Goal: Task Accomplishment & Management: Manage account settings

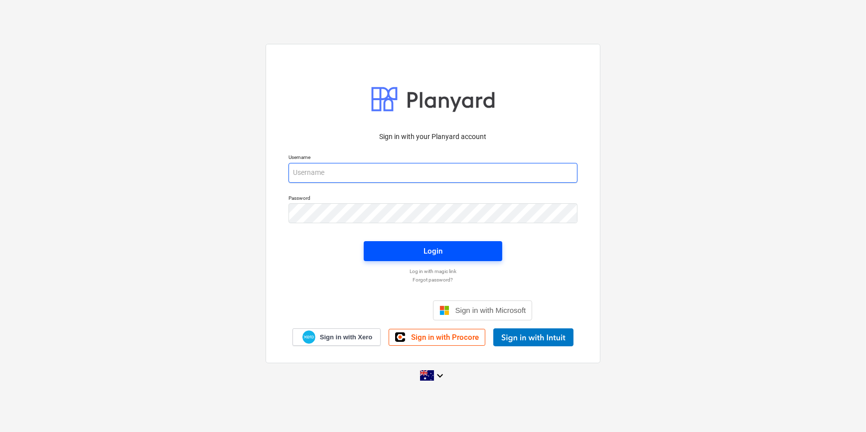
type input "[PERSON_NAME][EMAIL_ADDRESS][DOMAIN_NAME][PERSON_NAME]"
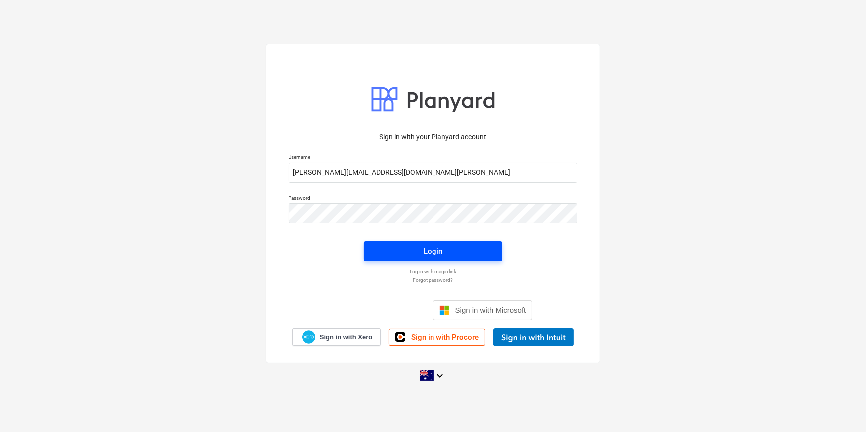
click at [387, 250] on span "Login" at bounding box center [433, 251] width 115 height 13
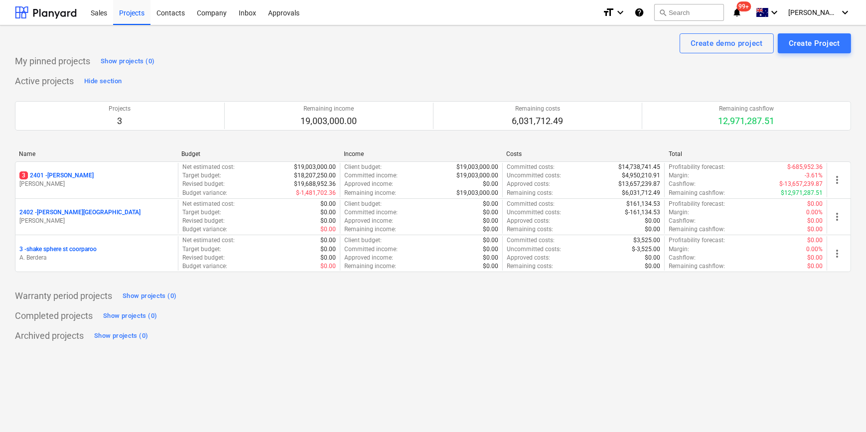
click at [125, 185] on p "[PERSON_NAME]" at bounding box center [96, 184] width 154 height 8
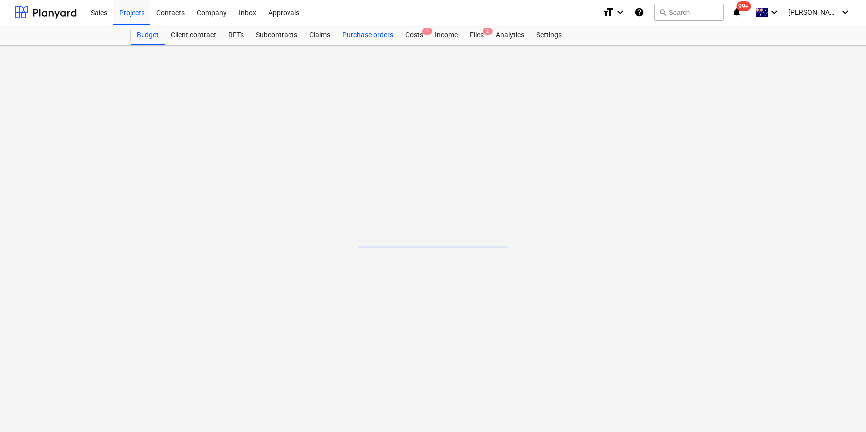
click at [377, 36] on div "Purchase orders" at bounding box center [367, 35] width 63 height 20
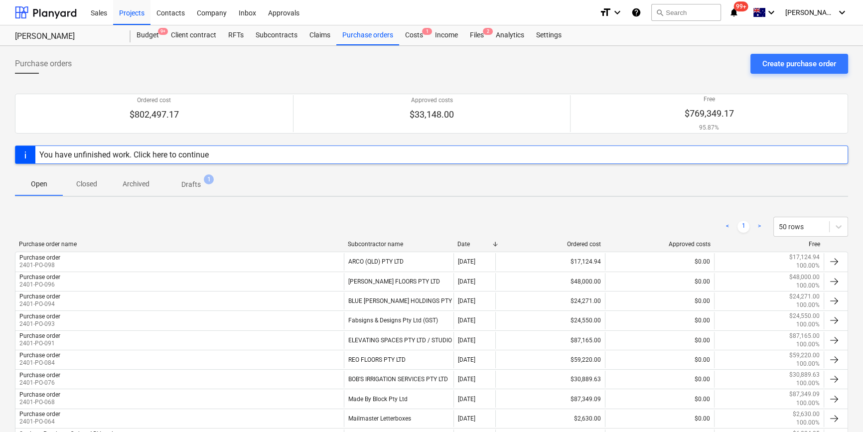
click at [135, 219] on div "< 1 > 50 rows" at bounding box center [431, 227] width 833 height 20
click at [786, 62] on div "Create purchase order" at bounding box center [799, 63] width 74 height 13
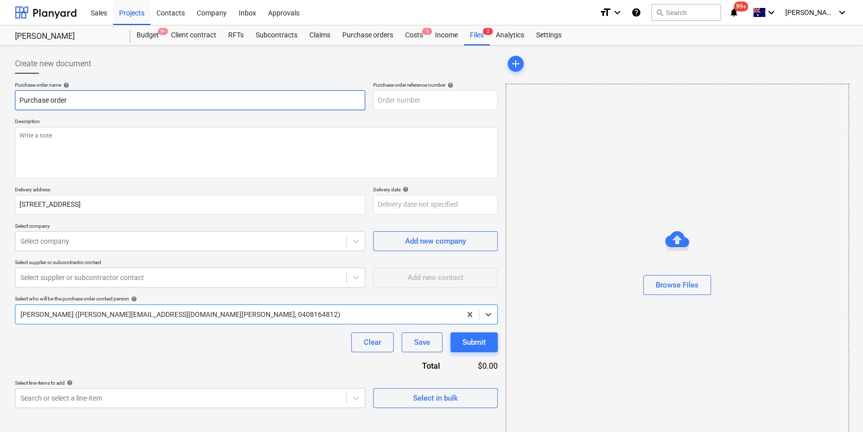
type textarea "x"
type input "2401-PO-100"
click at [156, 103] on input "Purchase order" at bounding box center [190, 100] width 350 height 20
type textarea "x"
drag, startPoint x: 161, startPoint y: 99, endPoint x: 89, endPoint y: 100, distance: 72.7
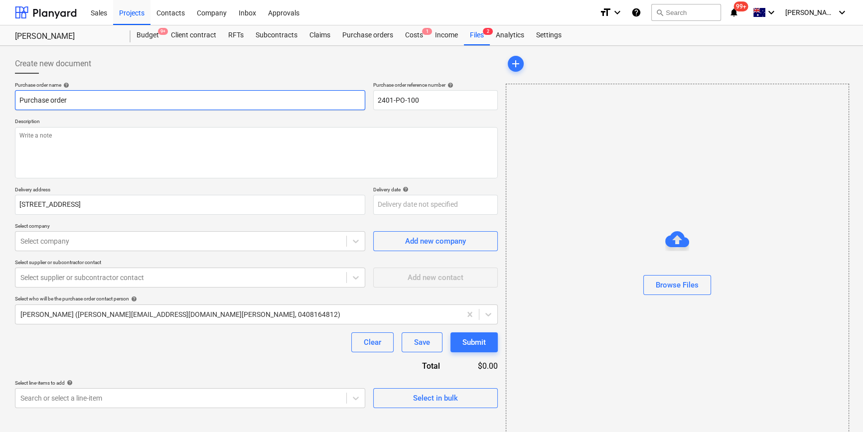
click at [89, 100] on input "Purchase order" at bounding box center [190, 100] width 350 height 20
type input "Purchase order - Ston"
type textarea "x"
type input "Purchase order - Stone"
type textarea "x"
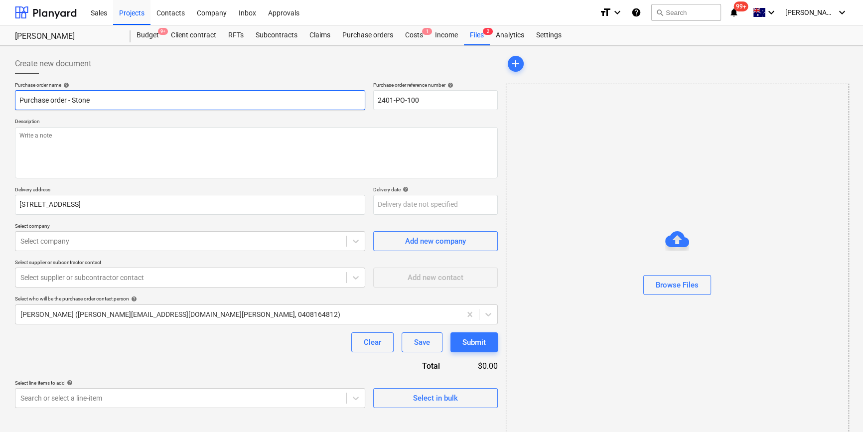
type input "Purchase order - Ston"
type textarea "x"
type input "Purchase order - Sto"
type textarea "x"
type input "Purchase order - St"
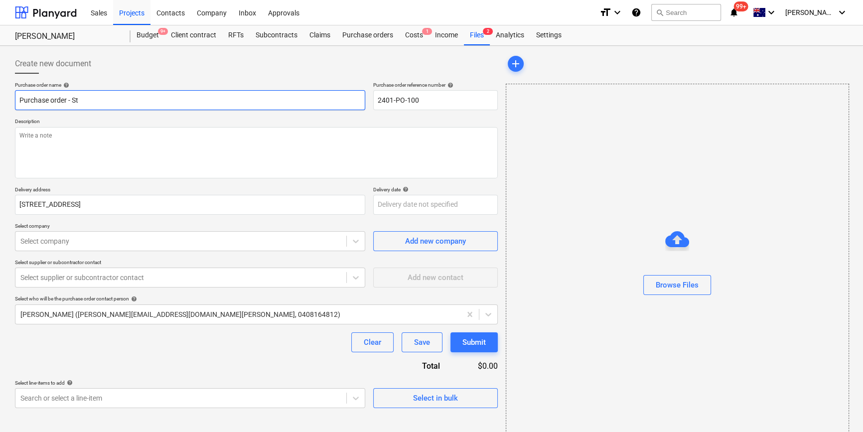
type textarea "x"
type input "Purchase order - S"
type textarea "x"
type input "Purchase order -"
type textarea "x"
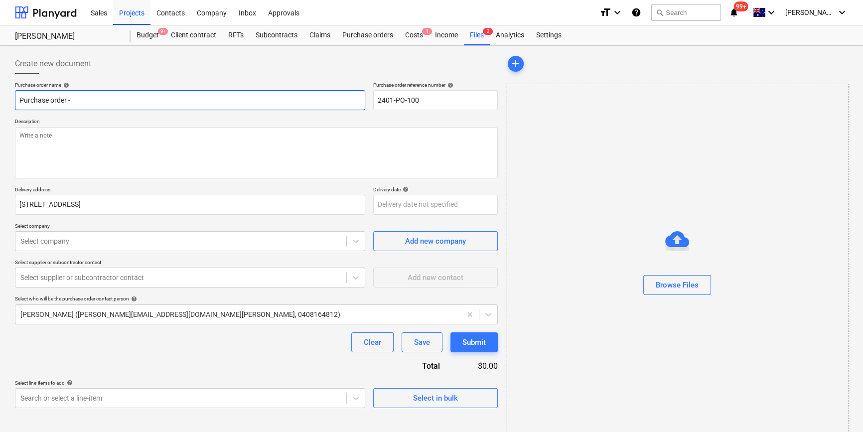
type input "Purchase order - H"
type textarea "x"
type input "Purchase order - He"
type textarea "x"
type input "Purchase order - Her"
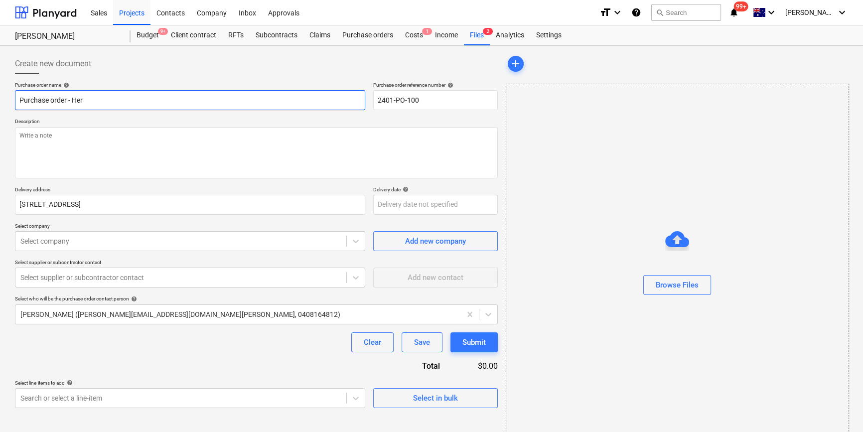
type textarea "x"
type input "Purchase order - Heri"
type textarea "x"
type input "Purchase order - Herit"
type textarea "x"
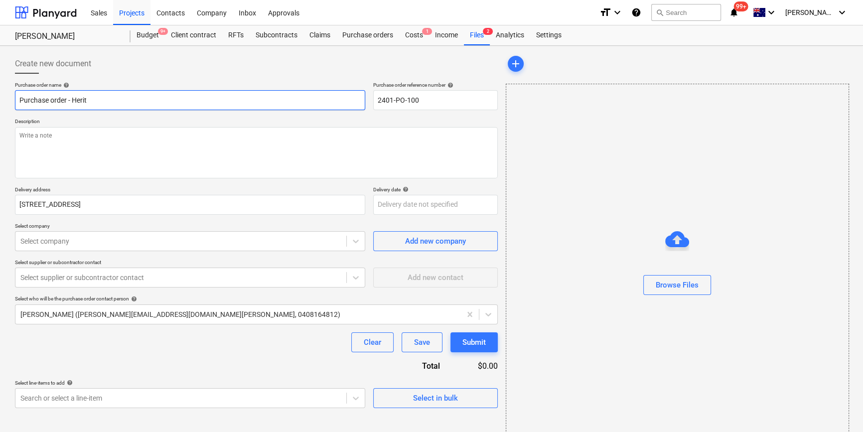
type input "Purchase order - Herita"
type textarea "x"
type input "Purchase order - Heritag"
type textarea "x"
type input "Purchase order - Heritage"
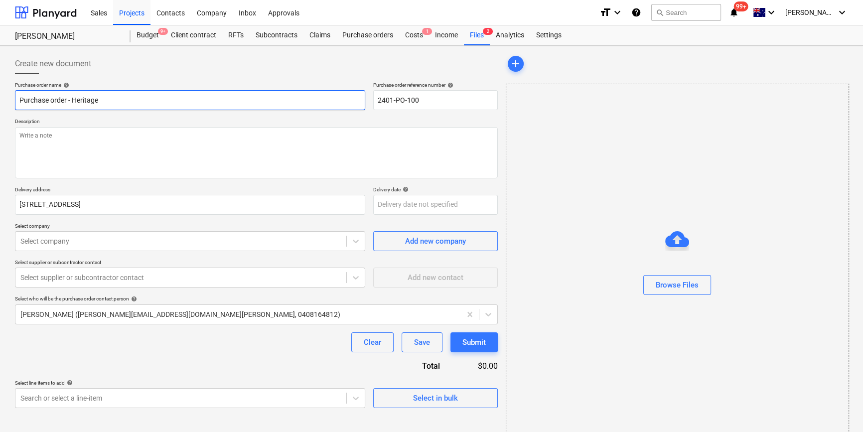
type textarea "x"
type input "Purchase order - Heritage"
type textarea "x"
type input "Purchase order - Heritage S"
type textarea "x"
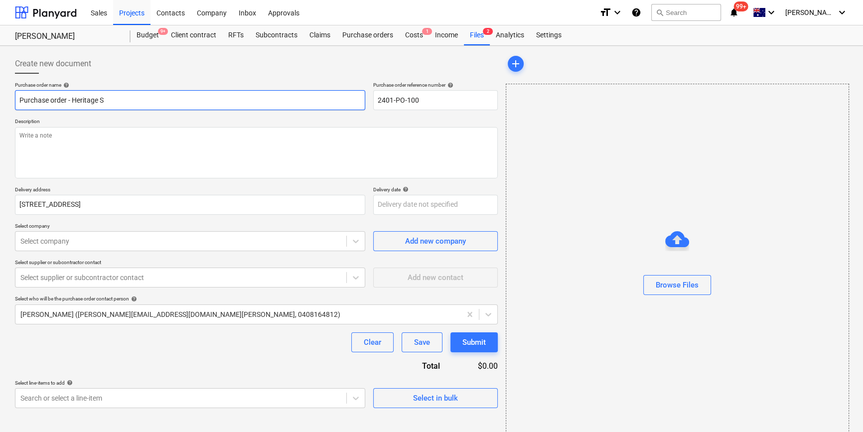
type input "Purchase order - Heritage St"
type textarea "x"
type input "Purchase order - Heritage Sto"
type textarea "x"
type input "Purchase order - Heritage Ston"
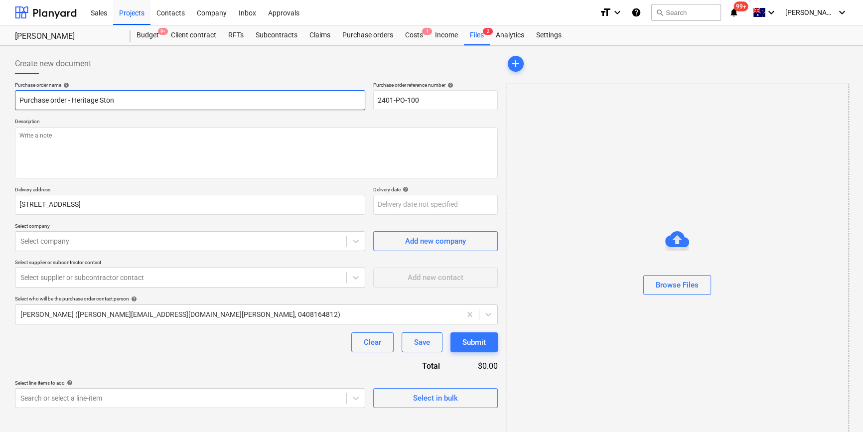
type textarea "x"
type input "Purchase order - Heritage Stone"
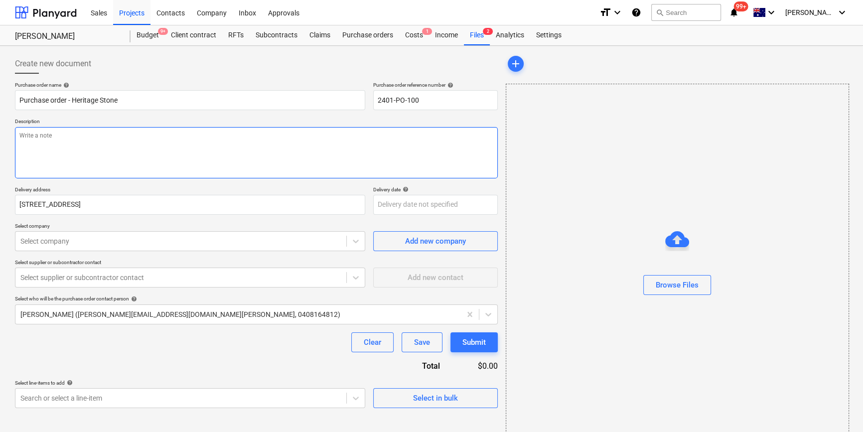
click at [90, 132] on textarea at bounding box center [256, 152] width 483 height 51
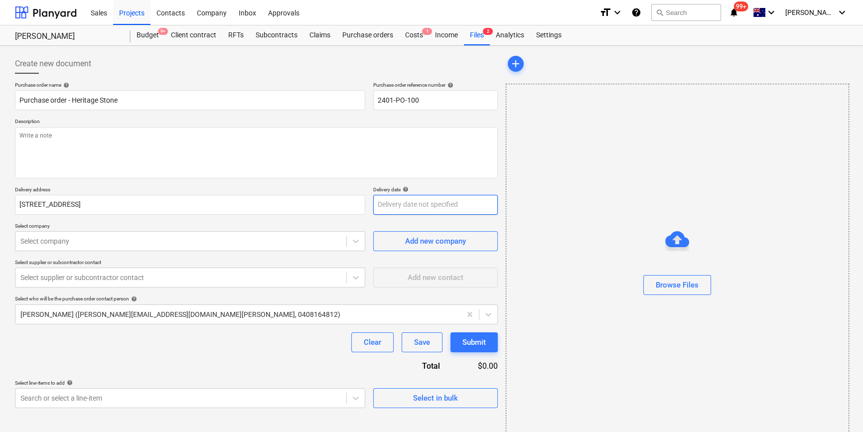
click at [389, 204] on body "Sales Projects Contacts Company Inbox Approvals format_size keyboard_arrow_down…" at bounding box center [431, 216] width 863 height 432
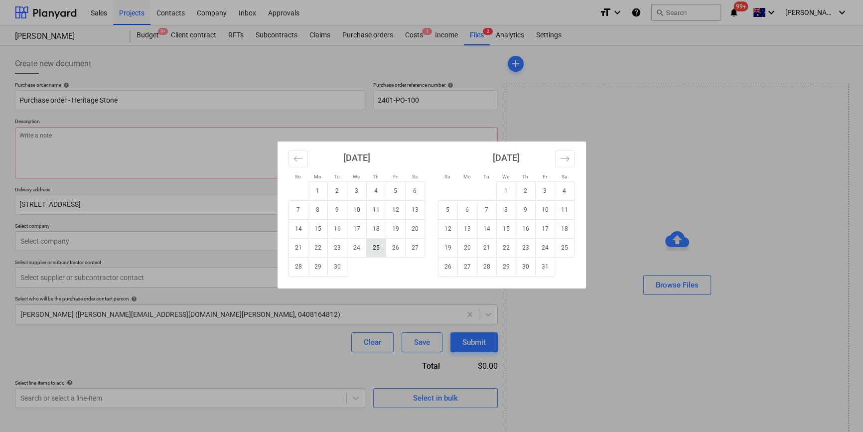
click at [376, 249] on td "25" at bounding box center [375, 247] width 19 height 19
type textarea "x"
type input "[DATE]"
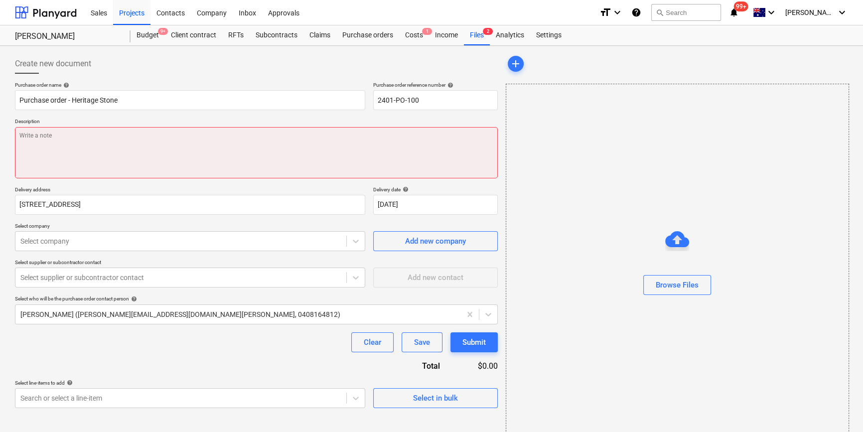
click at [103, 174] on textarea at bounding box center [256, 152] width 483 height 51
type textarea "x"
type textarea "F"
type textarea "x"
type textarea "Fo"
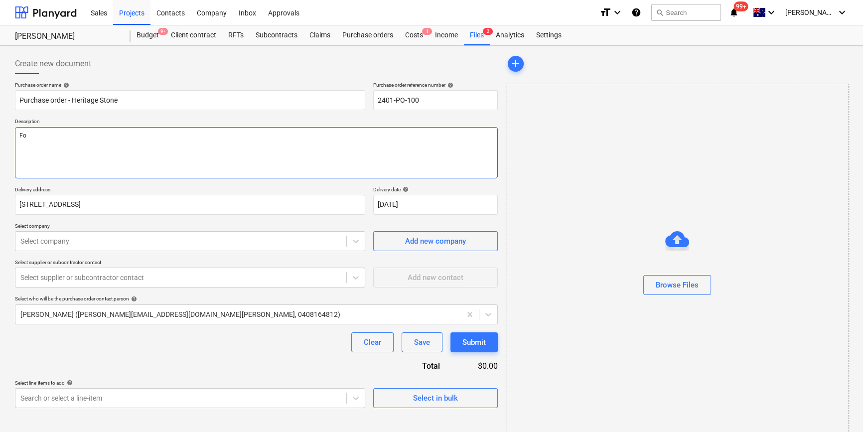
type textarea "x"
type textarea "F"
type textarea "x"
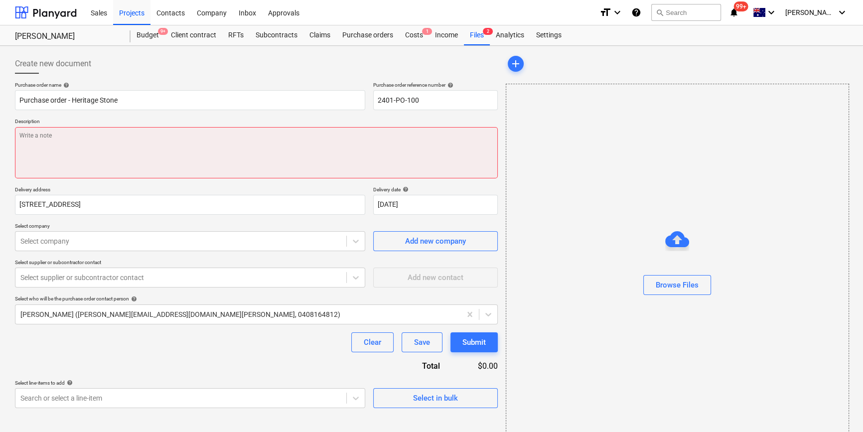
type textarea "x"
type textarea "S"
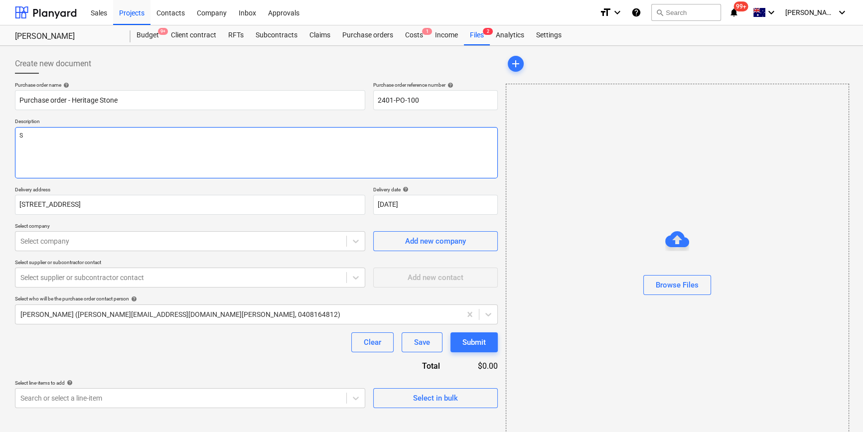
type textarea "x"
type textarea "Su"
type textarea "x"
type textarea "Sup"
type textarea "x"
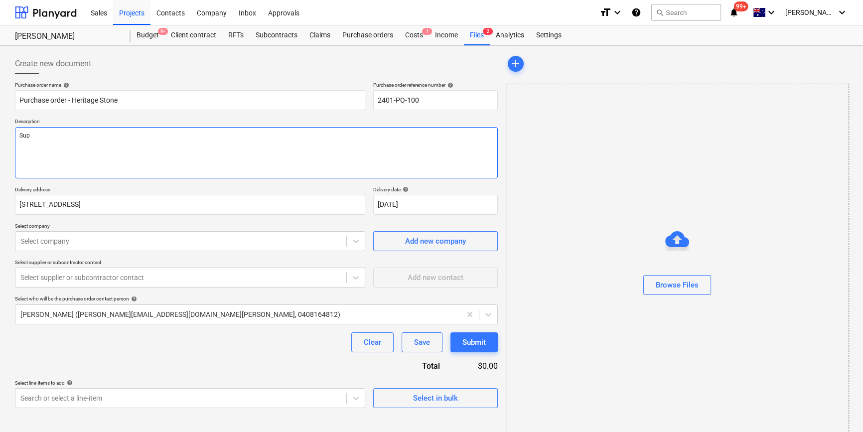
type textarea "Supl"
type textarea "x"
type textarea "Sup"
type textarea "x"
type textarea "Supp"
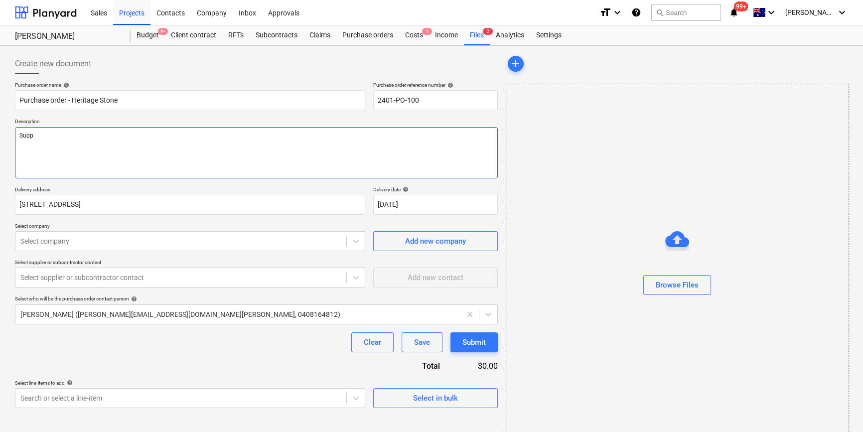
type textarea "x"
type textarea "Supply"
type textarea "x"
type textarea "Supply"
type textarea "x"
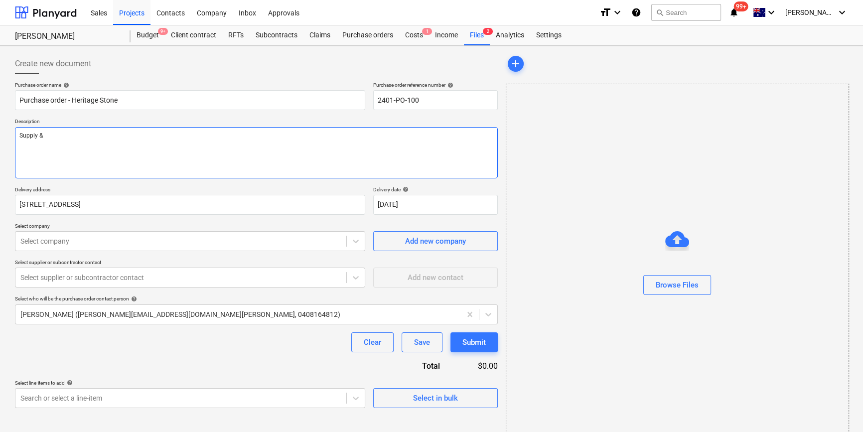
type textarea "Supply &"
type textarea "x"
type textarea "Supply & i"
type textarea "x"
type textarea "Supply & ins"
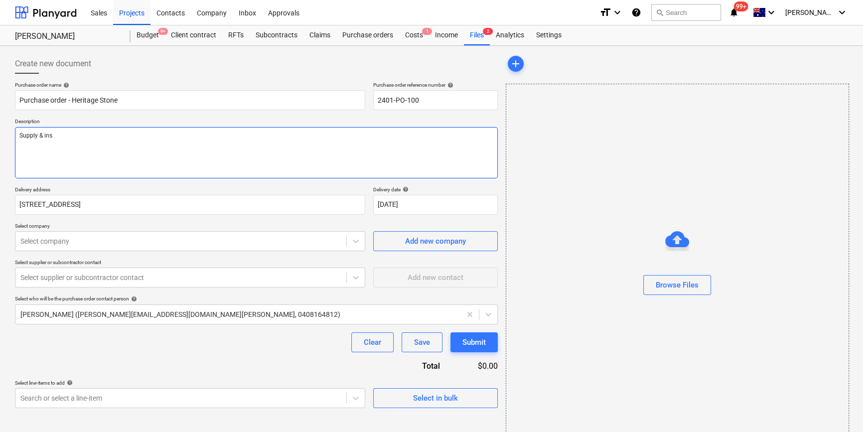
type textarea "x"
type textarea "Supply & in"
type textarea "x"
type textarea "Supply & i"
type textarea "x"
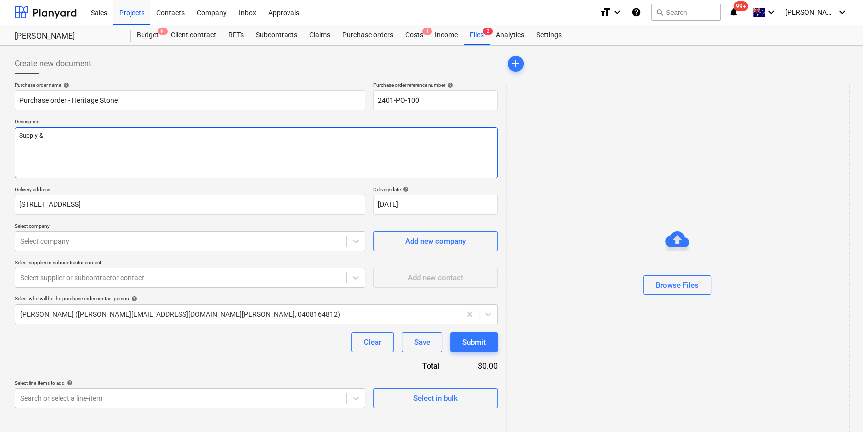
type textarea "Supply &"
type textarea "x"
type textarea "Supply"
type textarea "x"
type textarea "Supp"
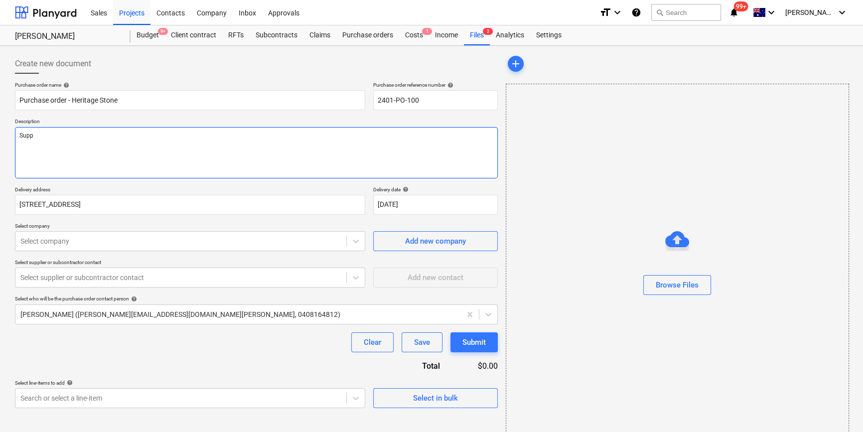
type textarea "x"
type textarea "Su"
type textarea "x"
type textarea "S"
type textarea "x"
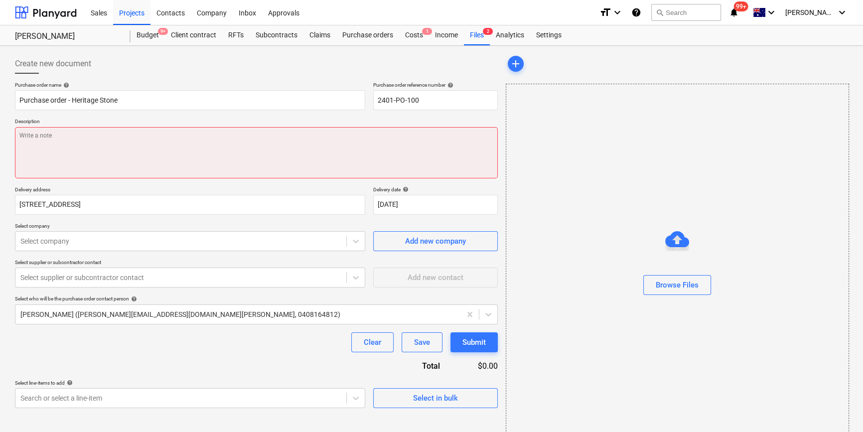
type textarea "L"
type textarea "x"
type textarea "Le"
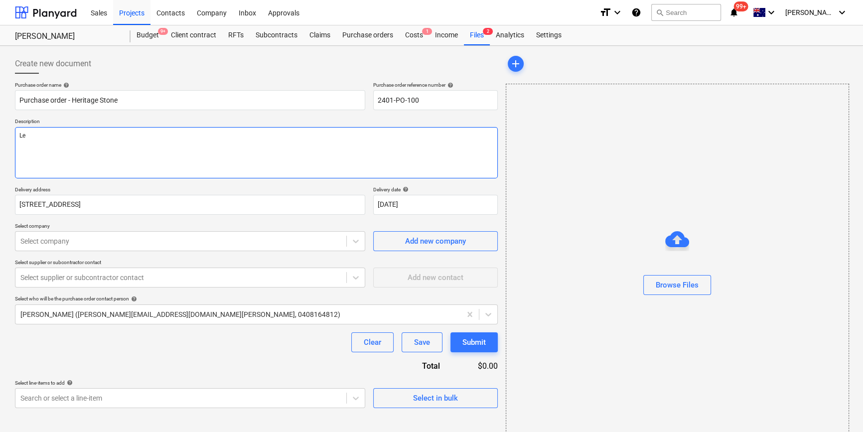
type textarea "x"
type textarea "Leve"
type textarea "x"
type textarea "Level"
type textarea "x"
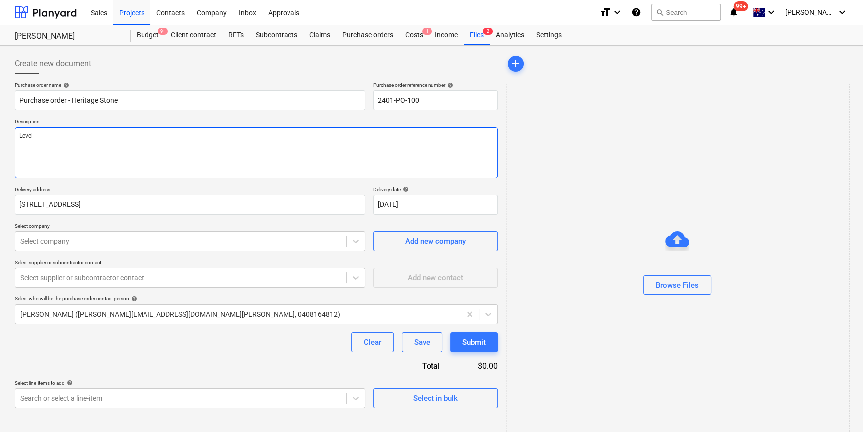
type textarea "Level 2"
type textarea "x"
type textarea "Level 2"
type textarea "x"
type textarea "Level 2 &"
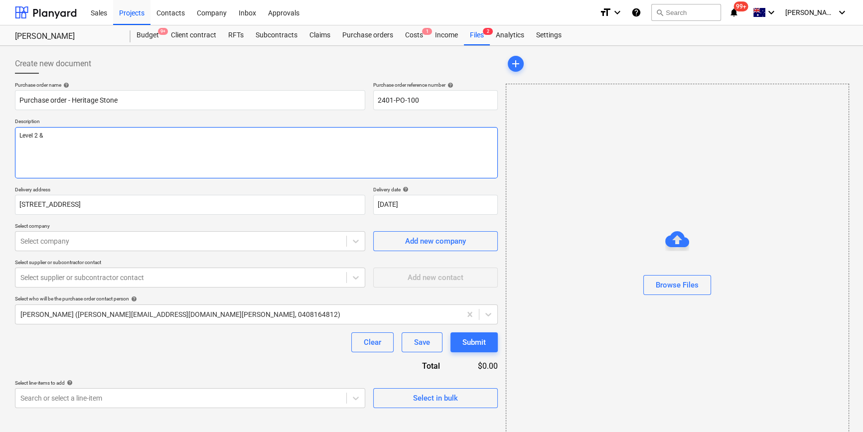
type textarea "x"
type textarea "Level 2 &"
type textarea "x"
type textarea "Level 2 & 3"
type textarea "x"
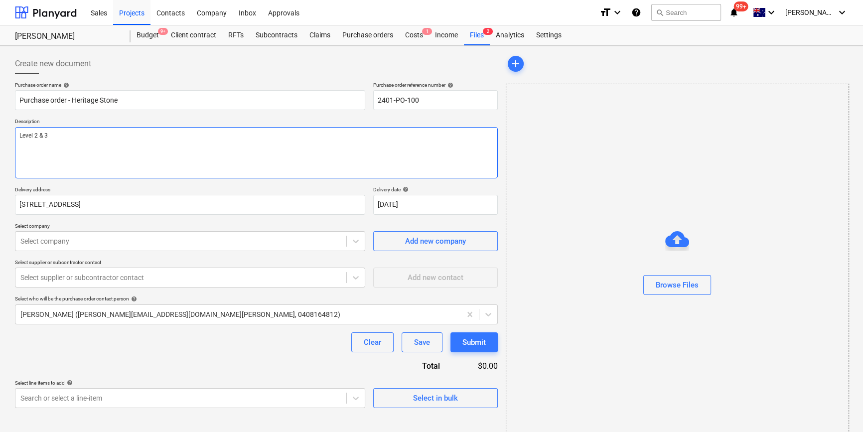
type textarea "Level 2 & 3"
type textarea "x"
type textarea "Level 2 & 3 s"
type textarea "x"
type textarea "Level 2 & 3 su"
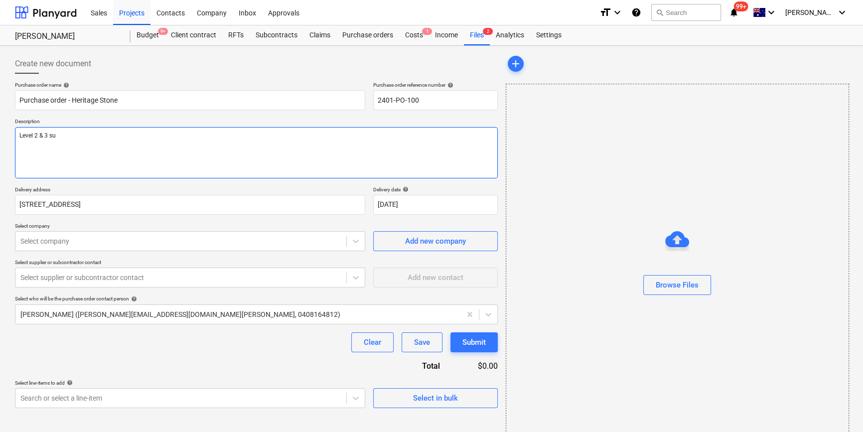
type textarea "x"
type textarea "Level 2 & 3 sup"
type textarea "x"
type textarea "Level 2 & 3 supp"
type textarea "x"
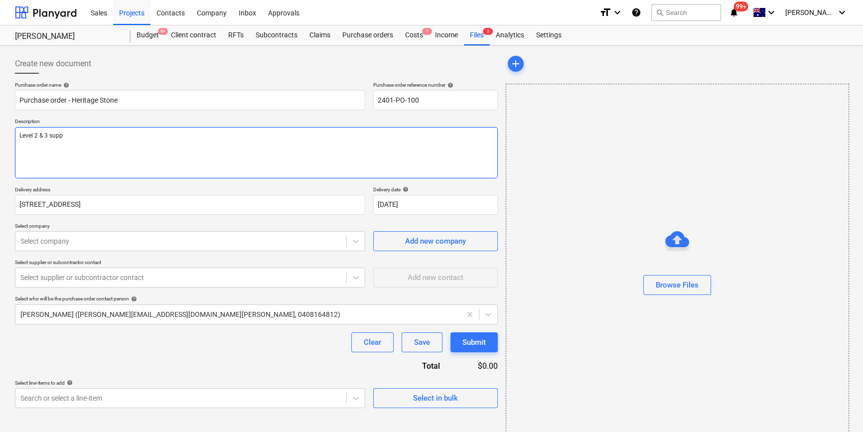
type textarea "Level 2 & 3 suppl"
type textarea "x"
type textarea "Level 2 & 3 supply"
type textarea "x"
type textarea "Level 2 & 3 supply"
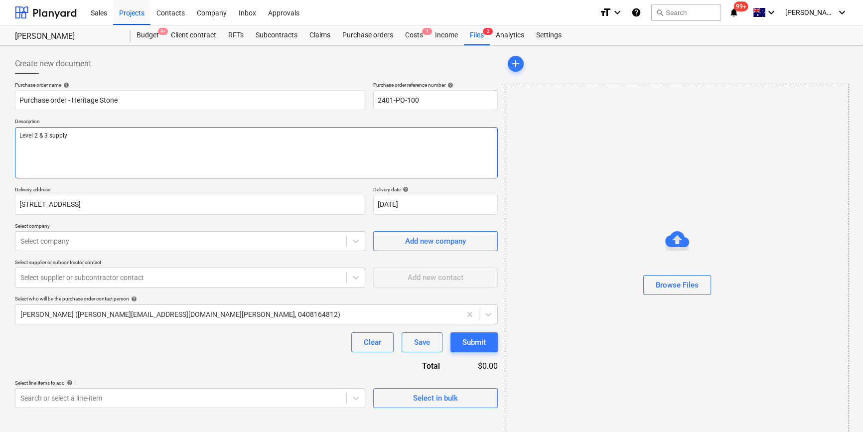
type textarea "x"
type textarea "Level 2 & 3 supply &"
type textarea "x"
type textarea "Level 2 & 3 supply &"
type textarea "x"
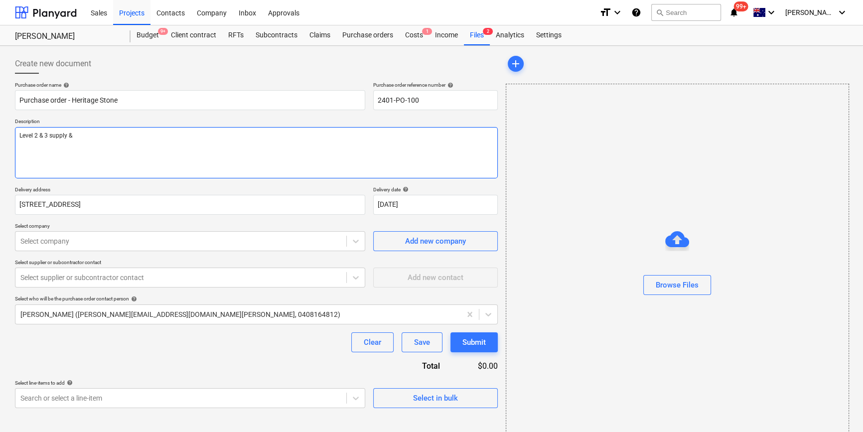
type textarea "Level 2 & 3 supply & i"
type textarea "x"
type textarea "Level 2 & 3 supply & in"
type textarea "x"
type textarea "Level 2 & 3 supply & ins"
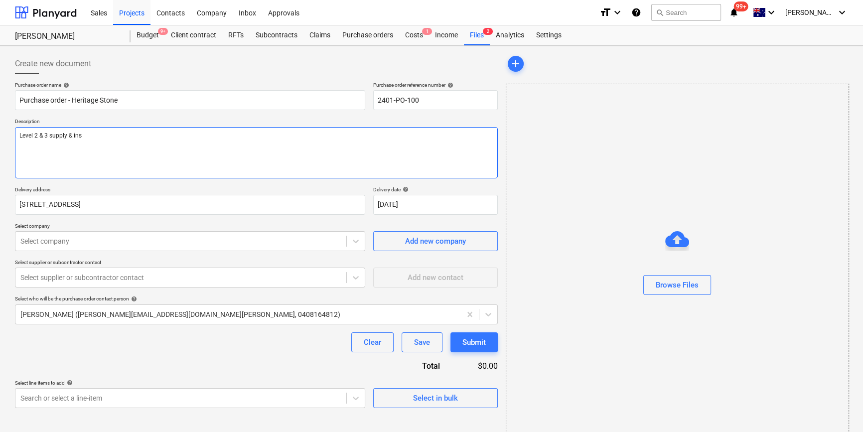
type textarea "x"
type textarea "Level 2 & 3 supply & inst"
type textarea "x"
type textarea "Level 2 & 3 supply & insta"
type textarea "x"
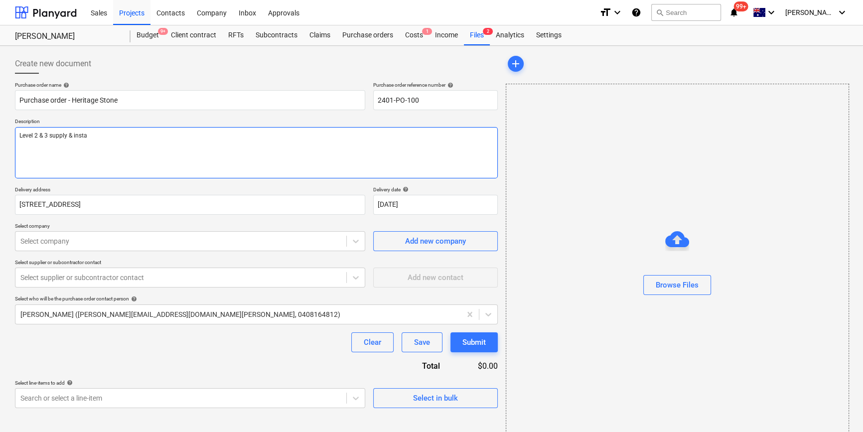
type textarea "Level 2 & 3 supply & instal"
type textarea "x"
type textarea "Level 2 & 3 supply & install"
type textarea "x"
type textarea "Level 2 & 3 supply & install o"
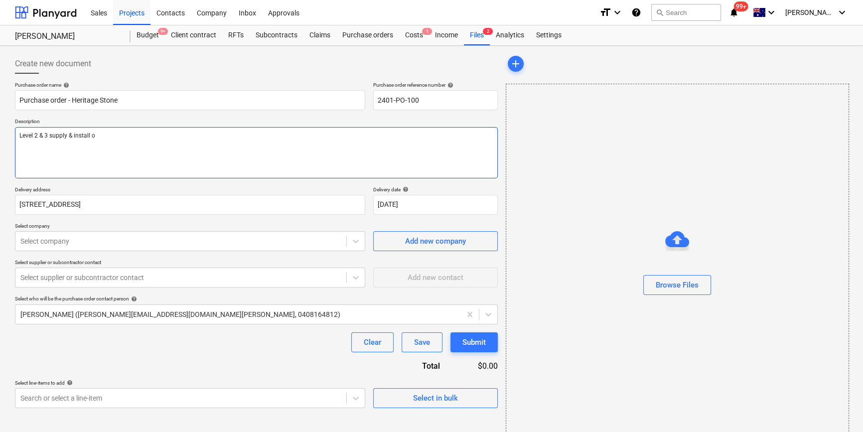
type textarea "x"
type textarea "Level 2 & 3 supply & install of"
type textarea "x"
type textarea "Level 2 & 3 supply & install of s"
type textarea "x"
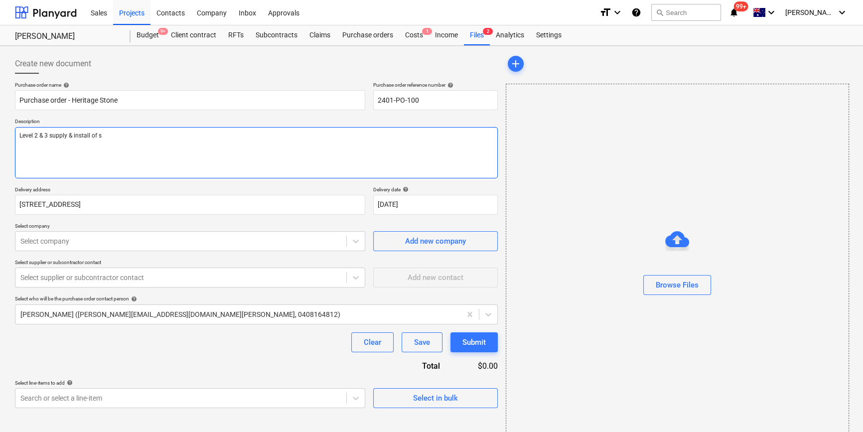
type textarea "Level 2 & 3 supply & install of st"
type textarea "x"
type textarea "Level 2 & 3 supply & install of sto"
type textarea "x"
type textarea "Level 2 & 3 supply & install of stone"
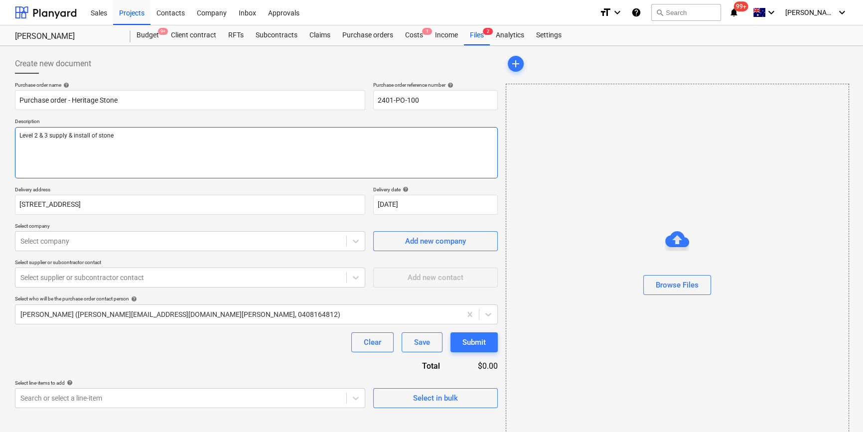
type textarea "x"
type textarea "Level 2 & 3 supply & install of stone a"
type textarea "x"
type textarea "Level 2 & 3 supply & install of stone as"
type textarea "x"
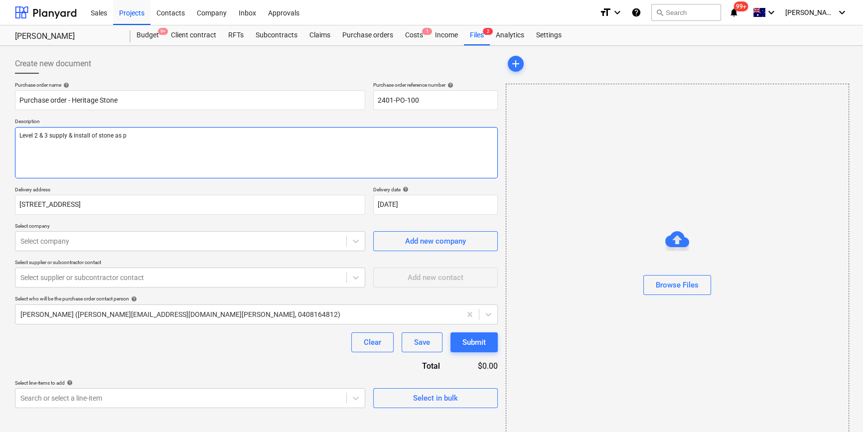
type textarea "Level 2 & 3 supply & install of stone as pe"
type textarea "x"
type textarea "Level 2 & 3 supply & install of stone as per"
type textarea "x"
type textarea "Level 2 & 3 supply & install of stone as per"
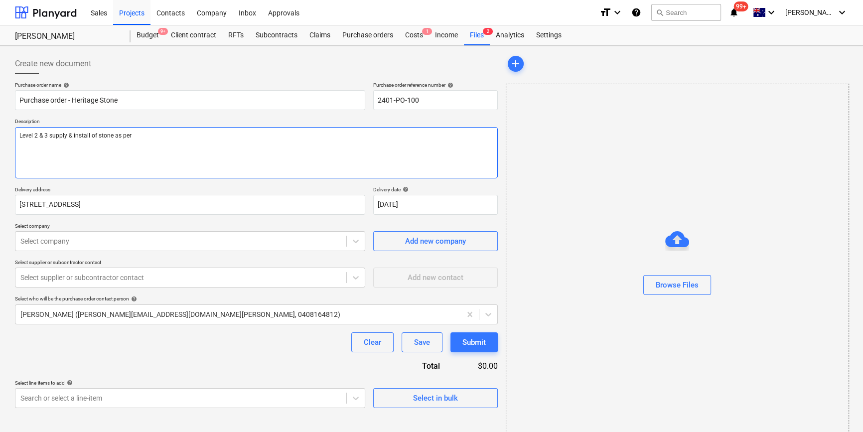
type textarea "x"
type textarea "Level 2 & 3 supply & install of stone as per a"
type textarea "x"
type textarea "Level 2 & 3 supply & install of stone as per ar"
type textarea "x"
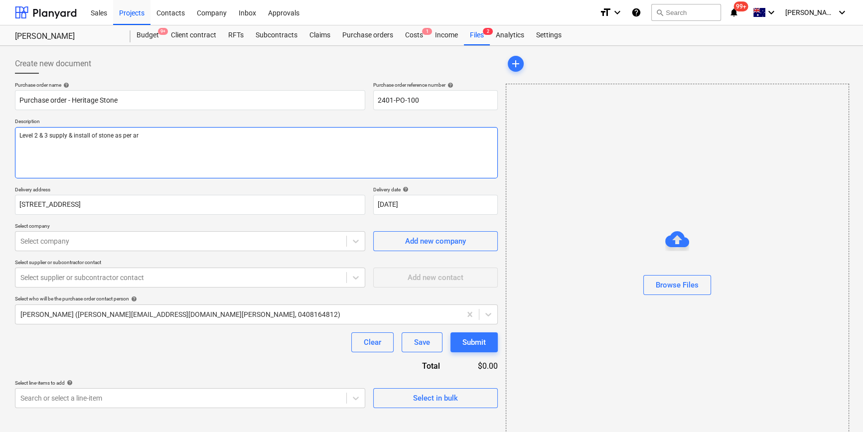
type textarea "Level 2 & 3 supply & install of stone as per arc"
type textarea "x"
type textarea "Level 2 & 3 supply & install of stone as per arch"
type textarea "x"
type textarea "Level 2 & 3 supply & install of stone as per archi"
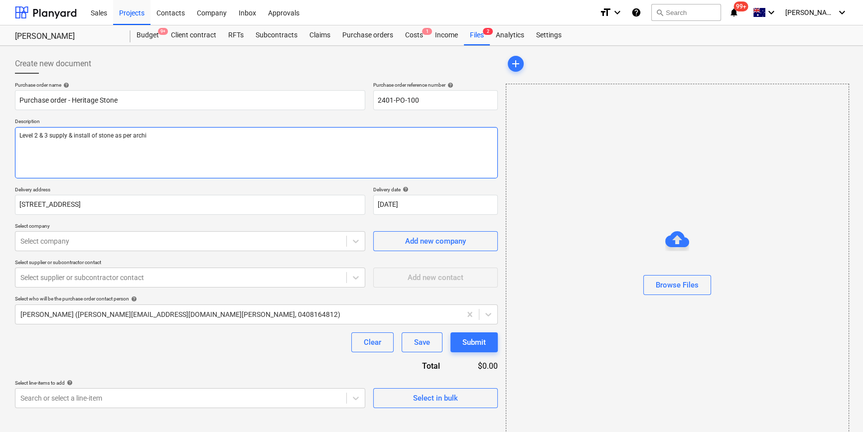
type textarea "x"
type textarea "Level 2 & 3 supply & install of stone as per [PERSON_NAME]"
type textarea "x"
type textarea "Level 2 & 3 supply & install of stone as per archite"
type textarea "x"
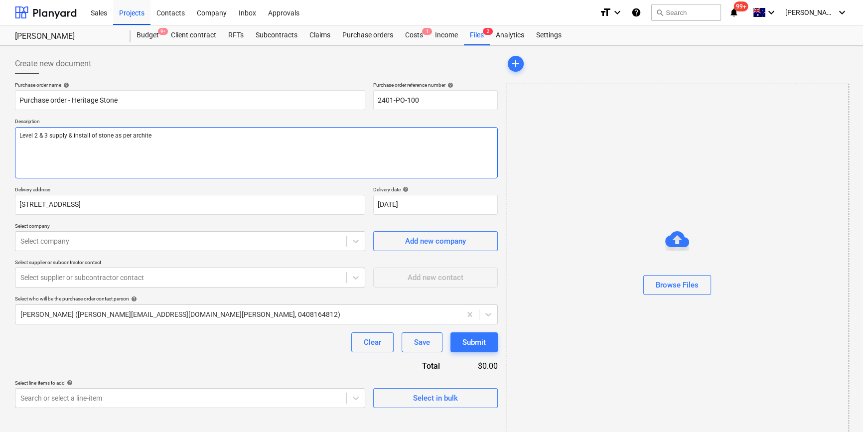
type textarea "Level 2 & 3 supply & install of stone as per architec"
type textarea "x"
type textarea "Level 2 & 3 supply & install of stone as per architect"
type textarea "x"
type textarea "Level 2 & 3 supply & install of stone as per architectu"
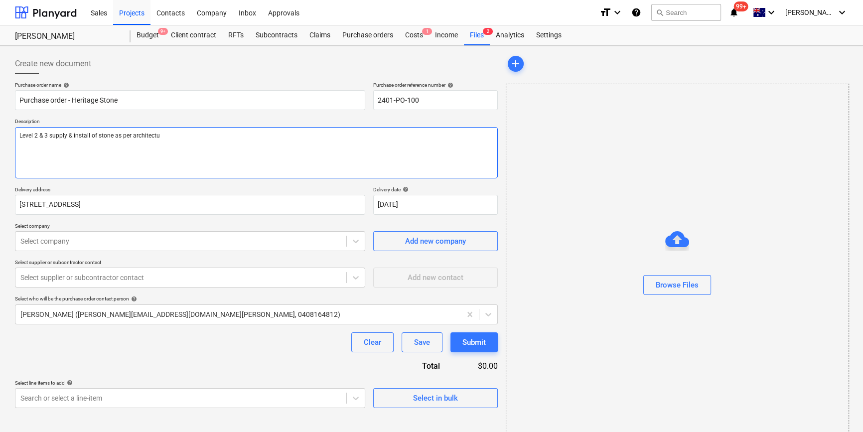
type textarea "x"
type textarea "Level 2 & 3 supply & install of stone as per architectur"
type textarea "x"
type textarea "Level 2 & 3 supply & install of stone as per architectura"
type textarea "x"
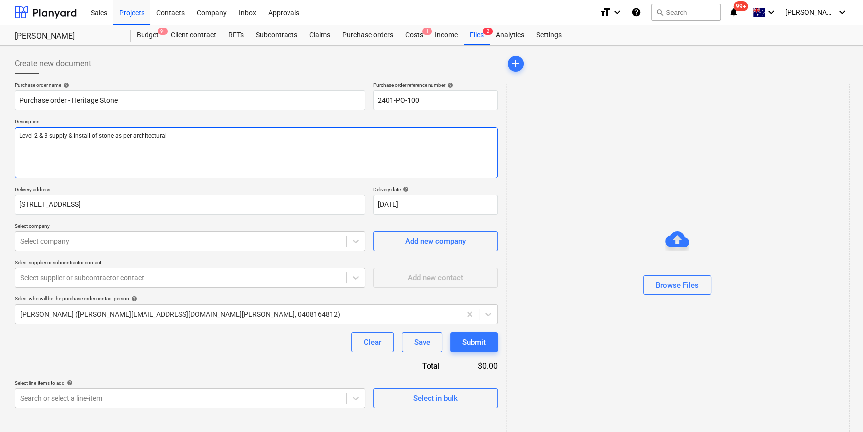
type textarea "Level 2 & 3 supply & install of stone as per architectural"
type textarea "x"
type textarea "Level 2 & 3 supply & install of stone as per architectural do"
type textarea "x"
type textarea "Level 2 & 3 supply & install of stone as per architectural doc"
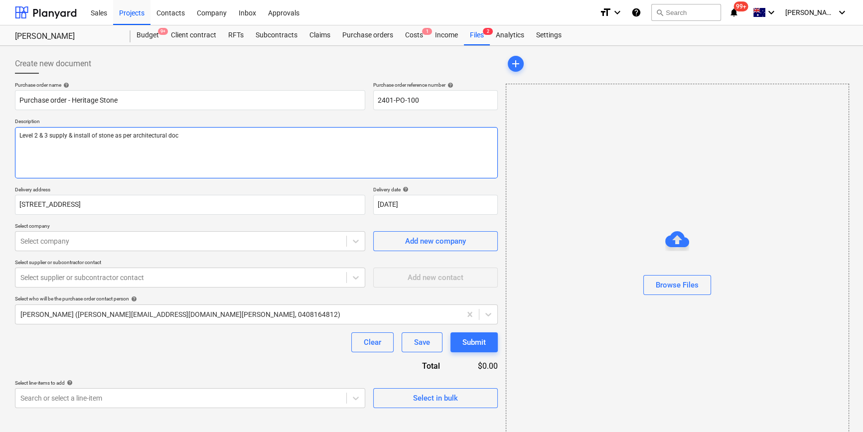
type textarea "x"
type textarea "Level 2 & 3 supply & install of stone as per architectural docu"
type textarea "x"
type textarea "Level 2 & 3 supply & install of stone as per architectural docum"
type textarea "x"
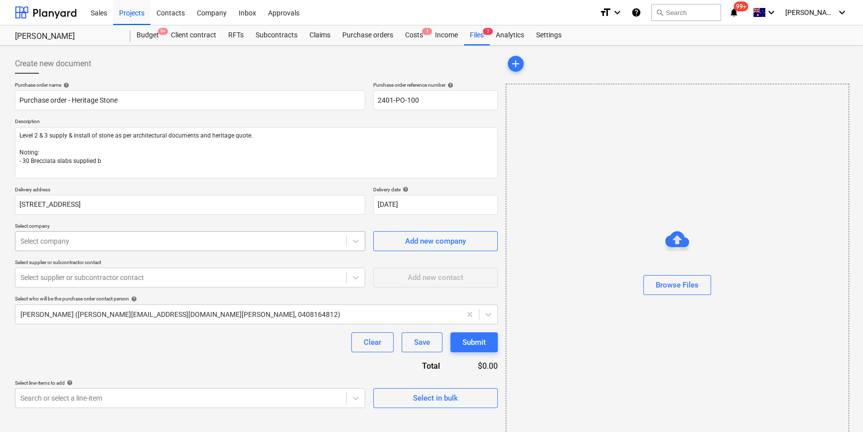
click at [312, 240] on div at bounding box center [180, 241] width 321 height 10
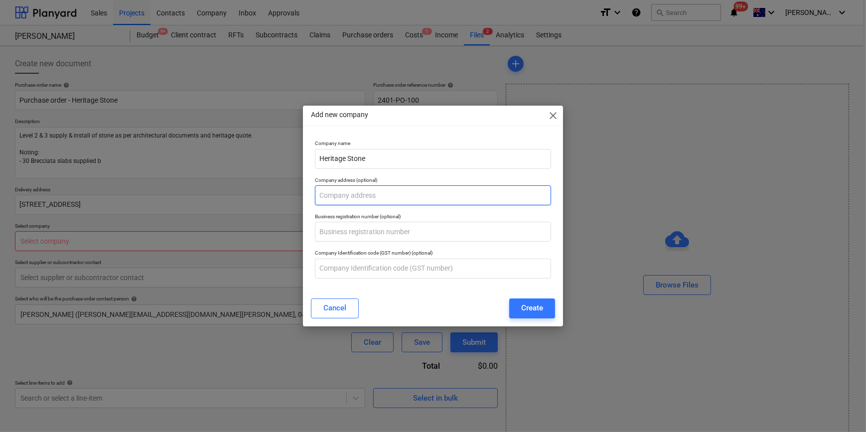
click at [372, 196] on input "text" at bounding box center [433, 195] width 236 height 20
paste input "[URL][DOMAIN_NAME]"
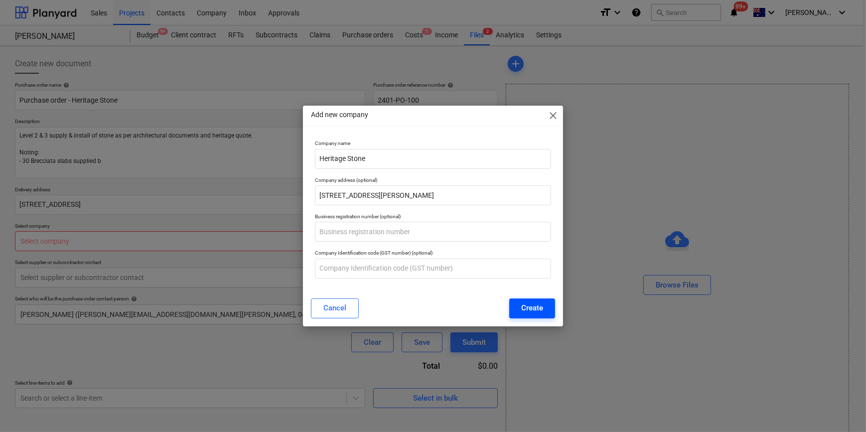
click at [536, 312] on div "Create" at bounding box center [532, 307] width 22 height 13
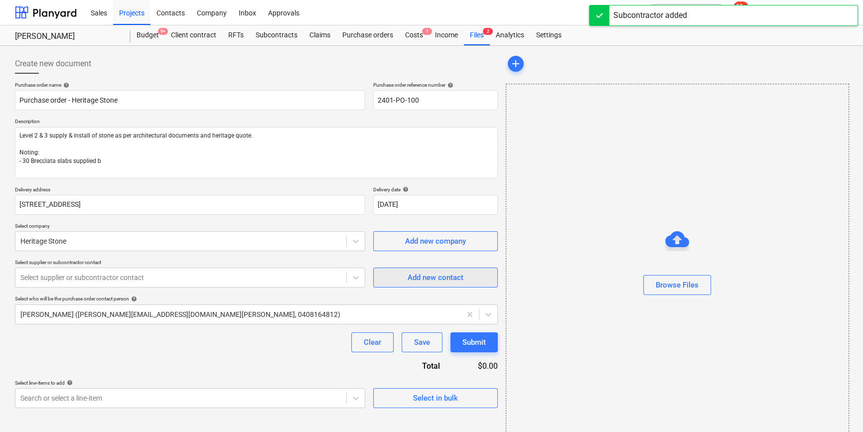
click at [395, 282] on span "Add new contact" at bounding box center [436, 277] width 100 height 13
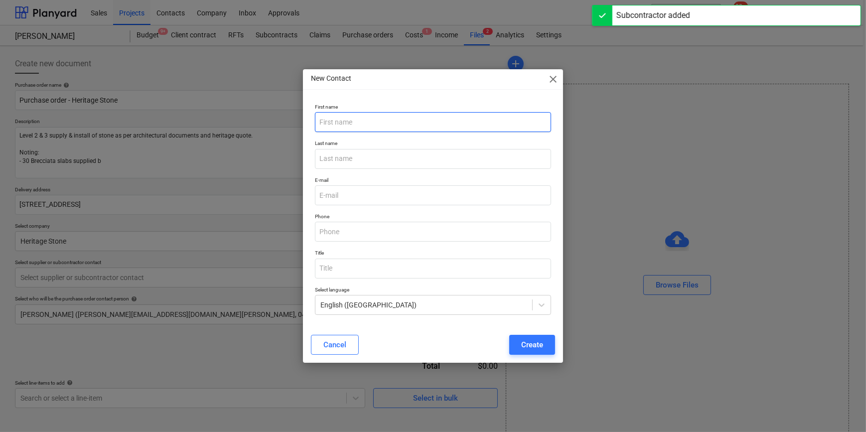
click at [367, 126] on input "text" at bounding box center [433, 122] width 236 height 20
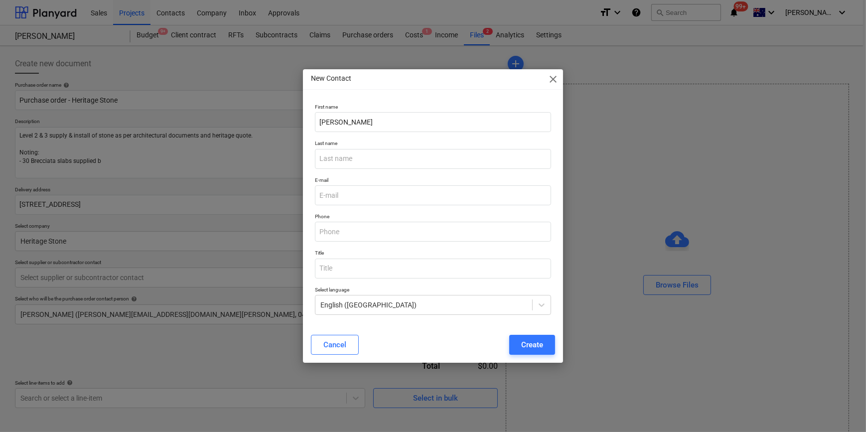
click at [344, 169] on div "Last name" at bounding box center [433, 154] width 244 height 36
click at [345, 164] on input "text" at bounding box center [433, 159] width 236 height 20
click at [528, 335] on button "Create" at bounding box center [532, 345] width 46 height 20
click at [406, 201] on input "email" at bounding box center [433, 195] width 236 height 20
paste input "[EMAIL_ADDRESS][DOMAIN_NAME]"
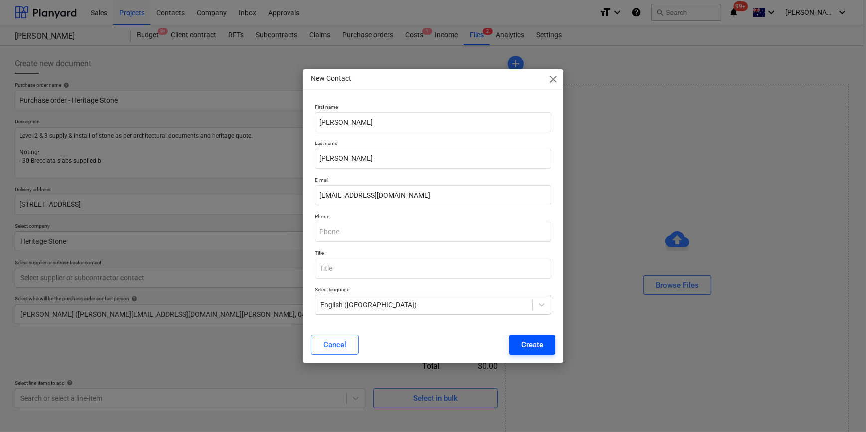
click at [529, 346] on div "Create" at bounding box center [532, 344] width 22 height 13
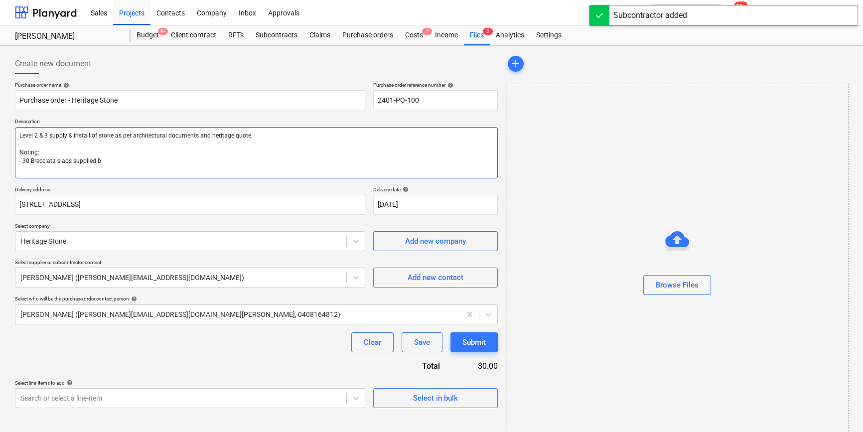
click at [113, 160] on textarea "Level 2 & 3 supply & install of stone as per architectural documents and herita…" at bounding box center [256, 152] width 483 height 51
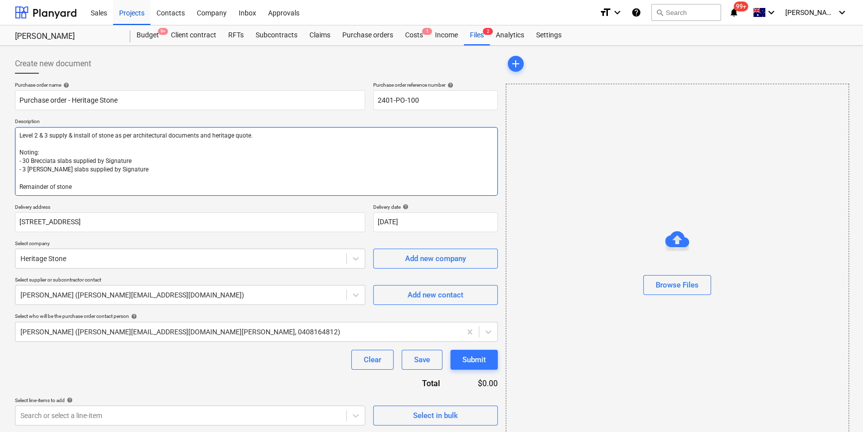
click at [106, 174] on textarea "Level 2 & 3 supply & install of stone as per architectural documents and herita…" at bounding box center [256, 161] width 483 height 69
click at [94, 184] on textarea "Level 2 & 3 supply & install of stone as per architectural documents and herita…" at bounding box center [256, 161] width 483 height 69
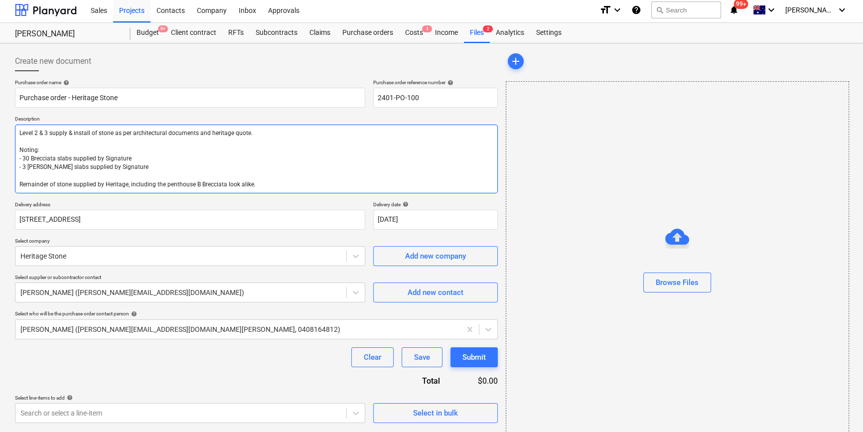
scroll to position [21, 0]
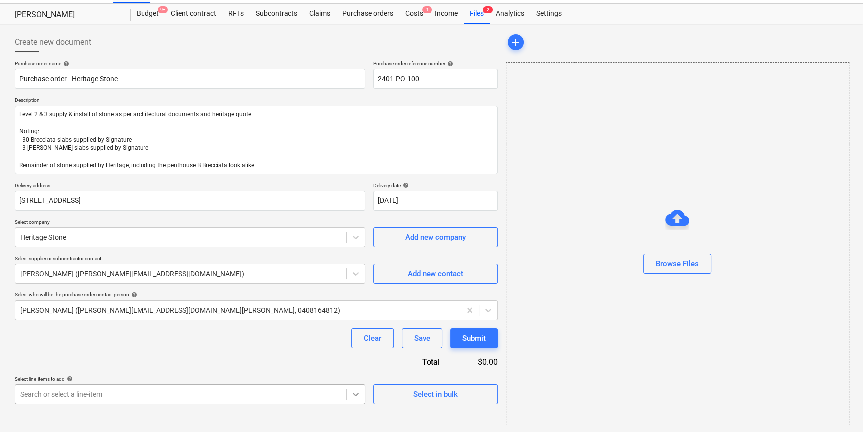
click at [349, 396] on body "Sales Projects Contacts Company Inbox Approvals format_size keyboard_arrow_down…" at bounding box center [431, 195] width 863 height 432
click at [443, 299] on div "Create new document Purchase order name help Purchase order - Heritage Stone Pu…" at bounding box center [256, 228] width 491 height 401
click at [348, 396] on body "Sales Projects Contacts Company Inbox Approvals format_size keyboard_arrow_down…" at bounding box center [431, 195] width 863 height 432
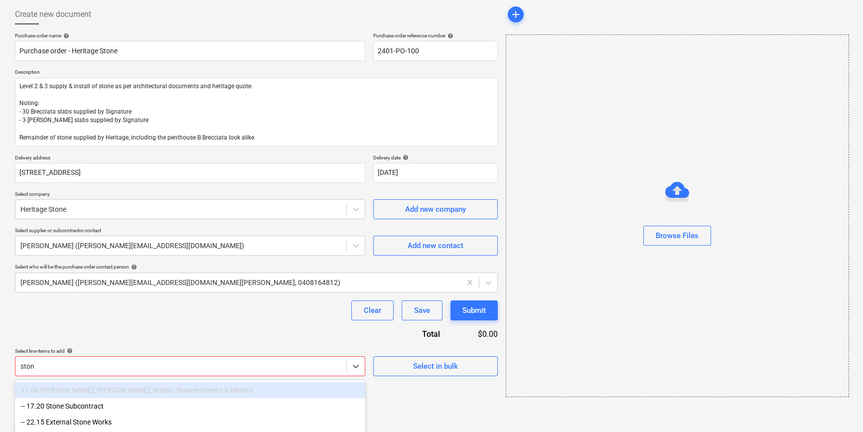
scroll to position [50, 0]
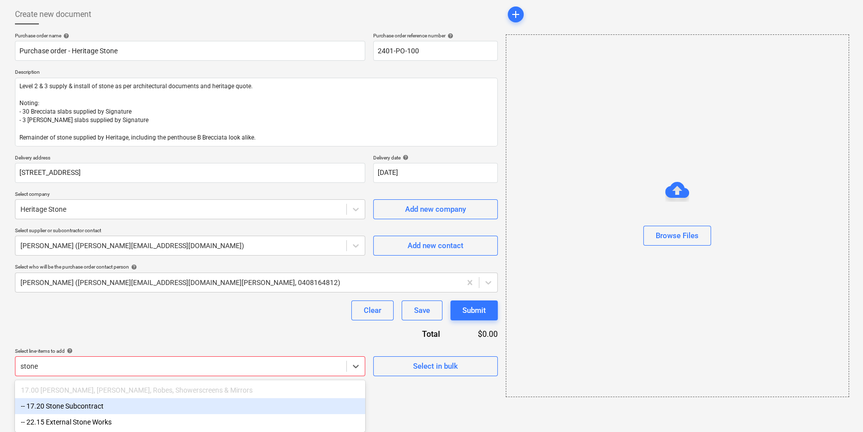
click at [251, 399] on div "-- 17.20 Stone Subcontract" at bounding box center [190, 406] width 350 height 16
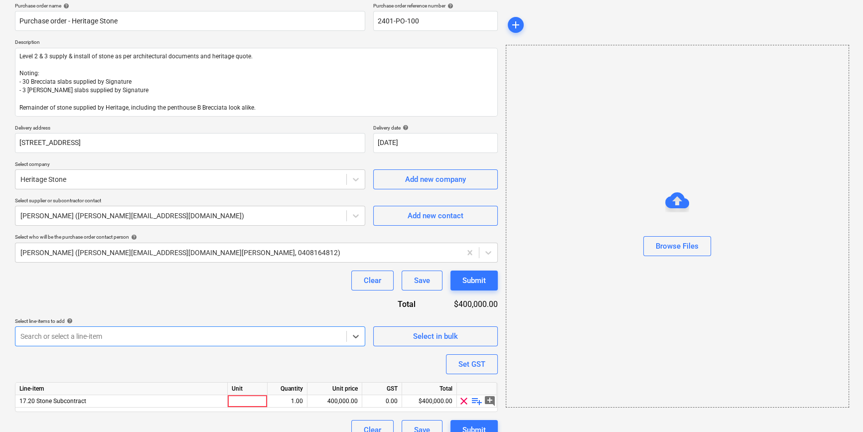
scroll to position [95, 0]
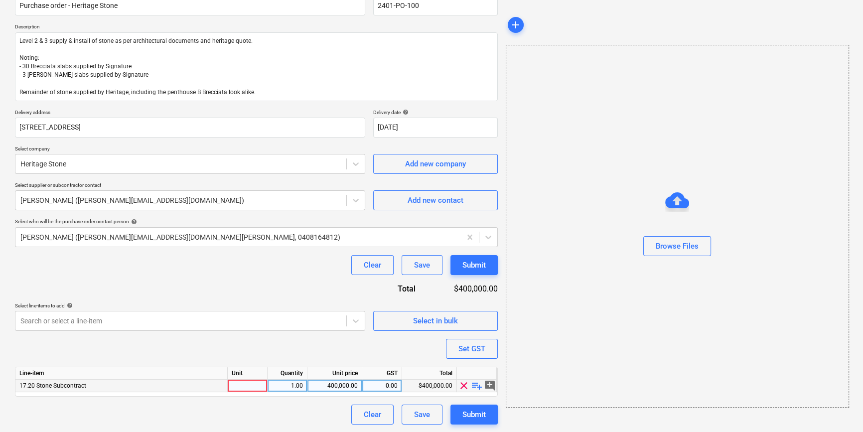
click at [244, 385] on div at bounding box center [248, 386] width 40 height 12
click at [334, 385] on div "400,000.00" at bounding box center [334, 386] width 46 height 12
click at [330, 362] on div "Purchase order name help Purchase order - Heritage Stone Purchase order referen…" at bounding box center [256, 205] width 483 height 437
click at [394, 385] on div "0.00" at bounding box center [381, 386] width 31 height 12
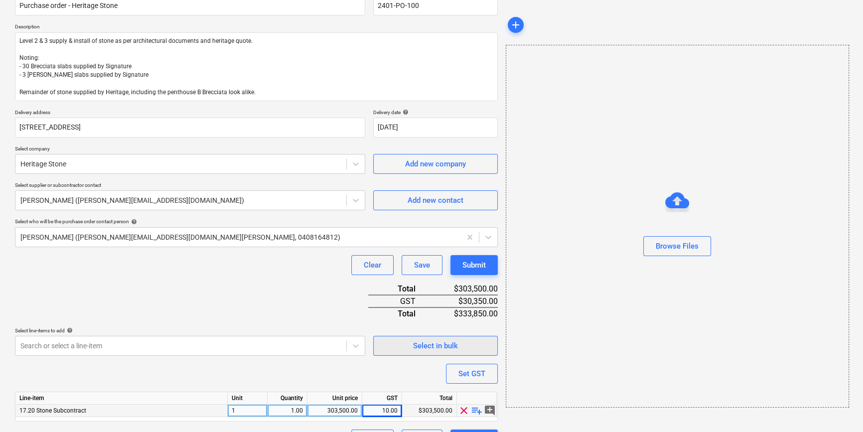
click at [399, 353] on div "Purchase order name help Purchase order - Heritage Stone Purchase order referen…" at bounding box center [256, 218] width 483 height 462
click at [395, 370] on div "Purchase order name help Purchase order - Heritage Stone Purchase order referen…" at bounding box center [256, 218] width 483 height 462
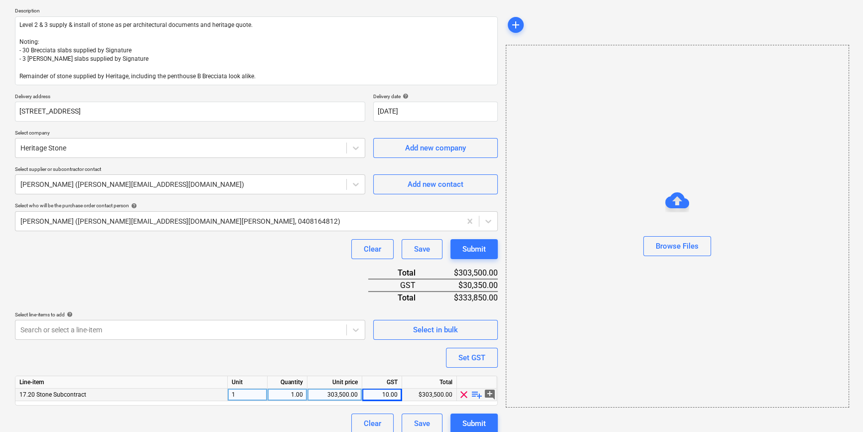
scroll to position [120, 0]
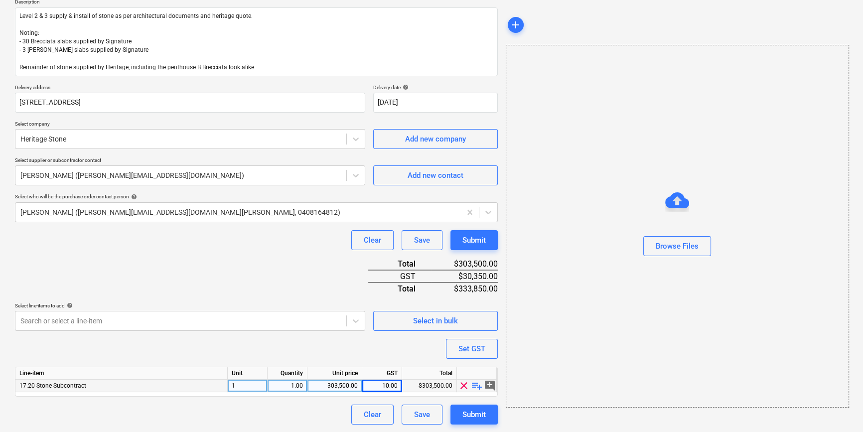
click at [375, 388] on div "10.00" at bounding box center [381, 386] width 31 height 12
click at [386, 354] on div "Purchase order name help Purchase order - Heritage Stone Purchase order referen…" at bounding box center [256, 193] width 483 height 462
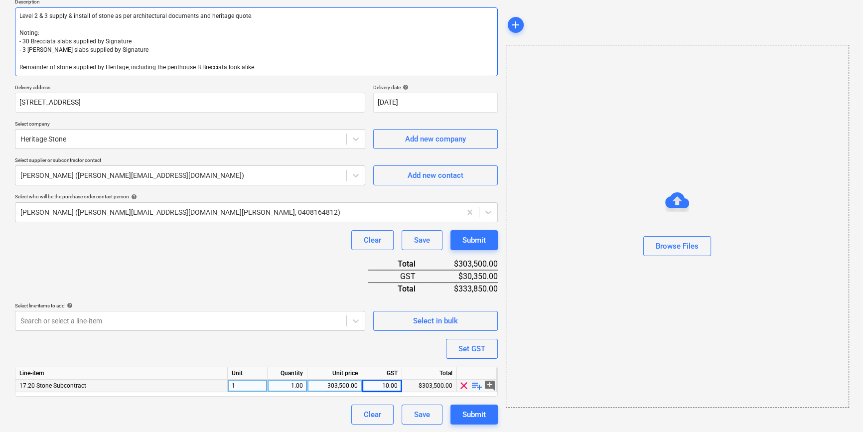
scroll to position [74, 0]
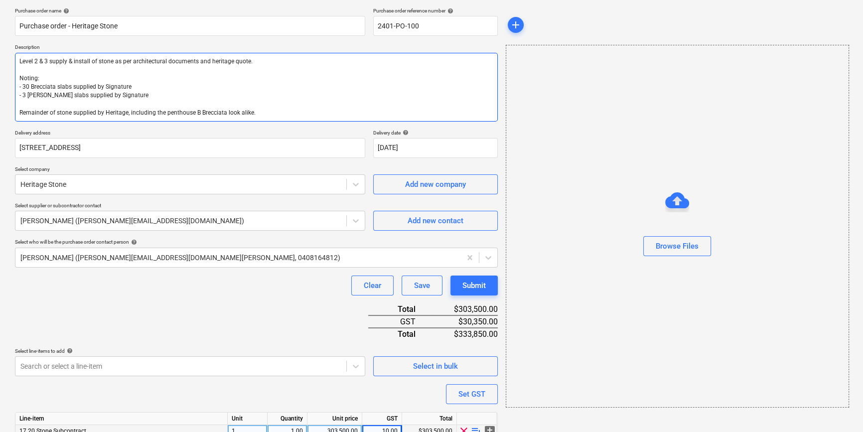
click at [41, 98] on textarea "Level 2 & 3 supply & install of stone as per architectural documents and herita…" at bounding box center [256, 87] width 483 height 69
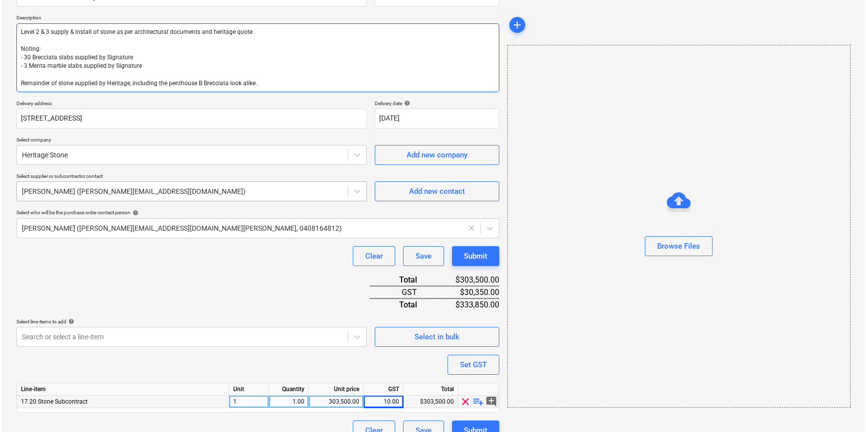
scroll to position [120, 0]
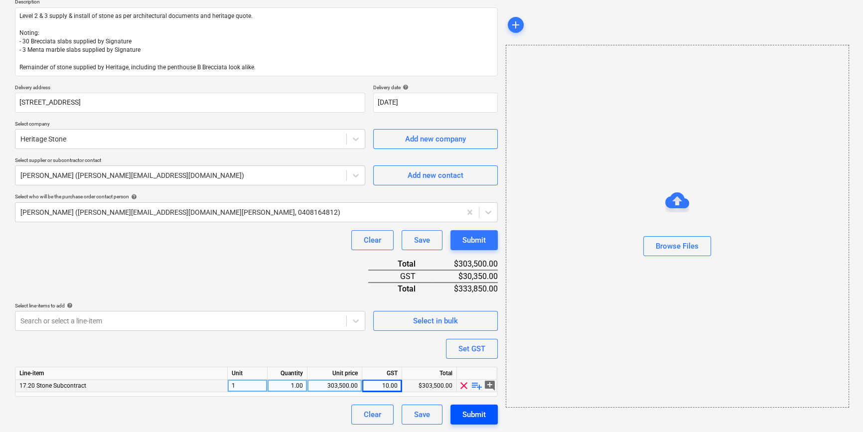
click at [464, 410] on div "Submit" at bounding box center [473, 414] width 23 height 13
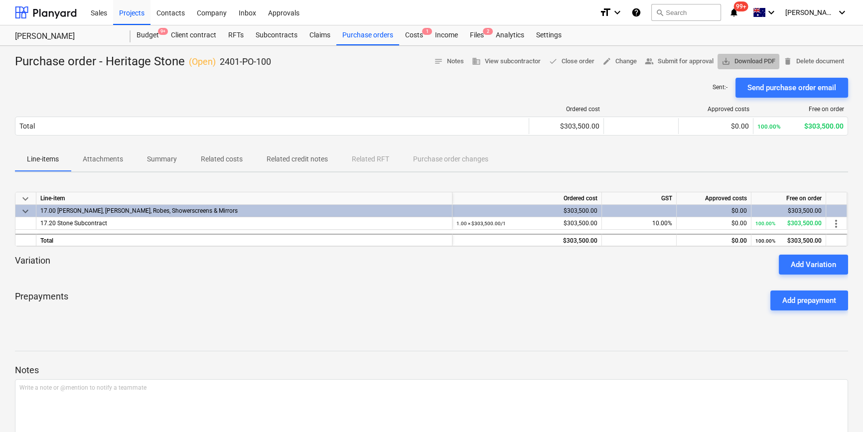
click at [761, 64] on span "save_alt Download PDF" at bounding box center [748, 61] width 54 height 11
click at [748, 64] on span "save_alt Download PDF" at bounding box center [748, 61] width 54 height 11
click at [149, 49] on div "Purchase order - Heritage Stone ( Open ) 2401-PO-100 notes Notes business View …" at bounding box center [431, 262] width 863 height 432
click at [149, 36] on div "Budget 9+" at bounding box center [148, 35] width 34 height 20
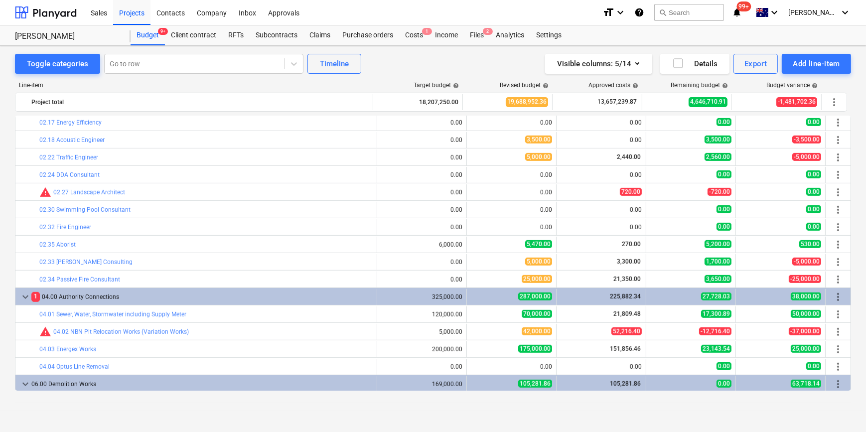
scroll to position [860, 0]
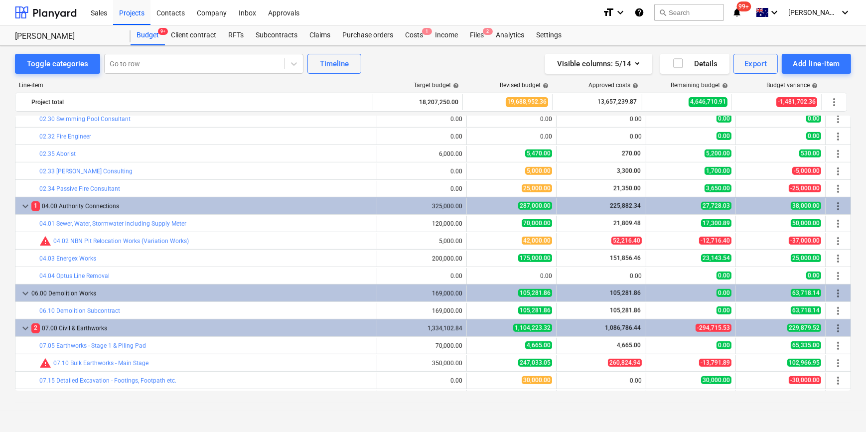
click at [5, 235] on div "Toggle categories Go to row Timeline Visible columns : 5/14 Details Export Add …" at bounding box center [433, 228] width 866 height 365
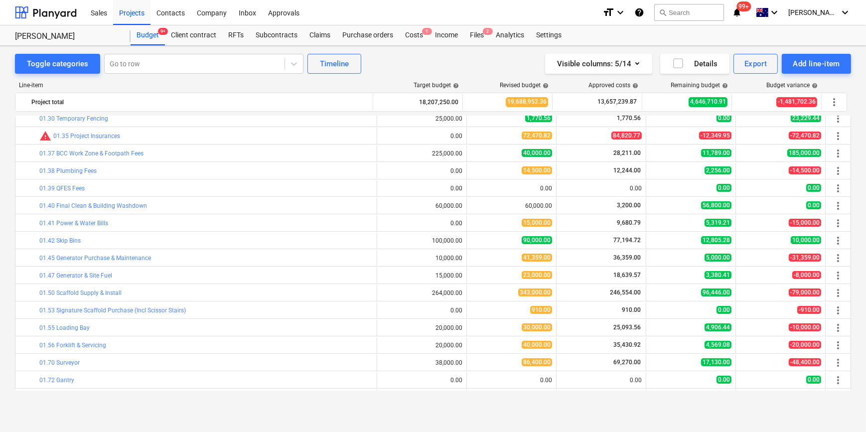
scroll to position [0, 0]
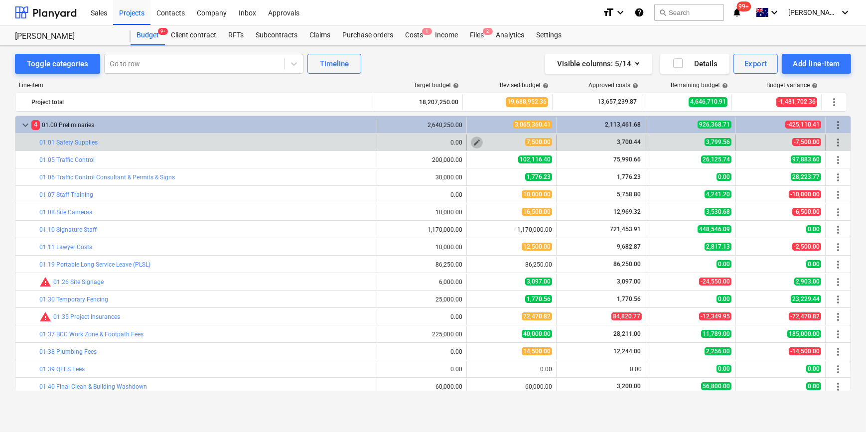
click at [471, 141] on button "edit" at bounding box center [477, 142] width 12 height 12
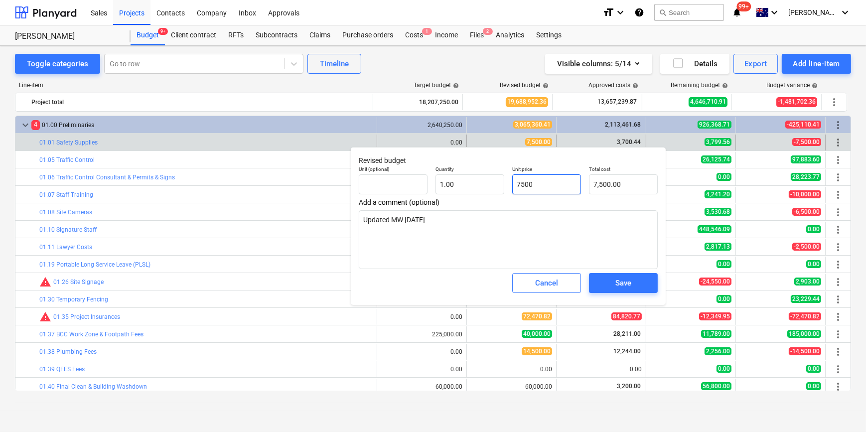
drag, startPoint x: 560, startPoint y: 185, endPoint x: 510, endPoint y: 188, distance: 49.9
click at [510, 188] on div "Unit price 7500" at bounding box center [546, 180] width 77 height 36
drag, startPoint x: 468, startPoint y: 214, endPoint x: 405, endPoint y: 216, distance: 62.8
click at [405, 216] on textarea "Updated MW [DATE]" at bounding box center [508, 239] width 299 height 59
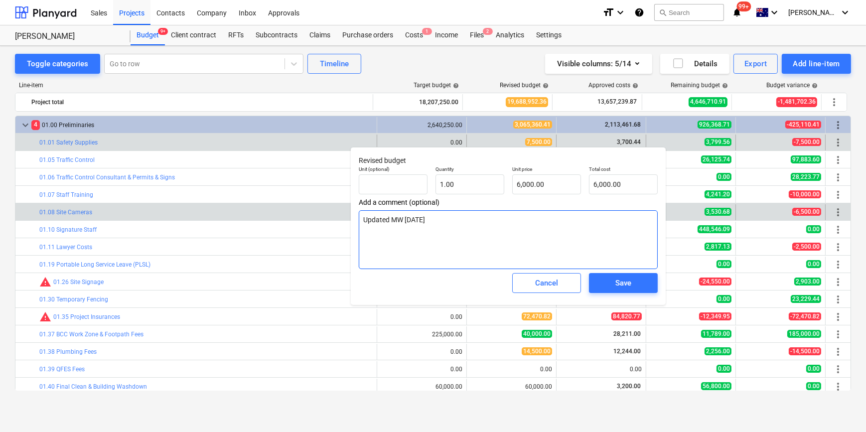
drag, startPoint x: 466, startPoint y: 221, endPoint x: 281, endPoint y: 211, distance: 184.6
click at [281, 211] on body "Sales Projects Contacts Company Inbox Approvals format_size keyboard_arrow_down…" at bounding box center [433, 216] width 866 height 432
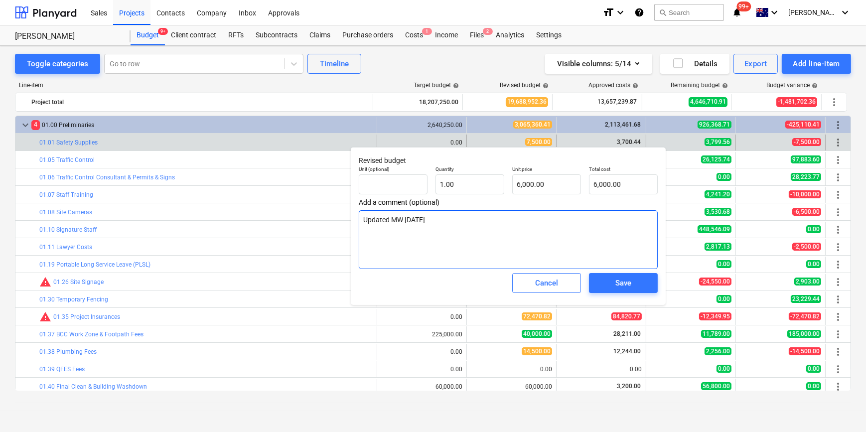
click at [477, 237] on textarea "Updated MW [DATE]" at bounding box center [508, 239] width 299 height 59
drag, startPoint x: 453, startPoint y: 223, endPoint x: 360, endPoint y: 221, distance: 93.7
click at [360, 221] on textarea "Updated MW [DATE]" at bounding box center [508, 239] width 299 height 59
click at [600, 289] on button "Save" at bounding box center [623, 283] width 69 height 20
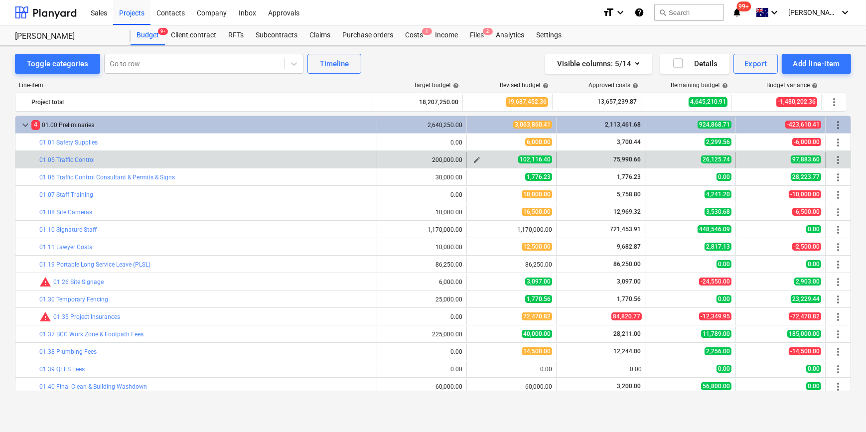
click at [473, 158] on span "edit" at bounding box center [477, 160] width 8 height 8
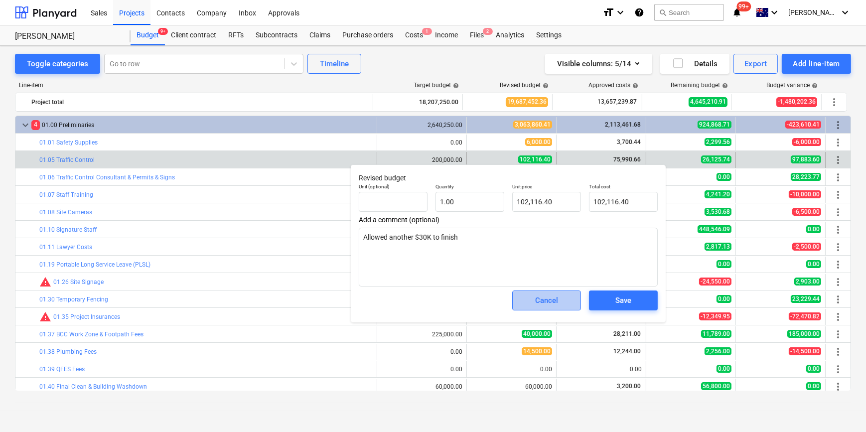
click at [522, 296] on button "Cancel" at bounding box center [546, 300] width 69 height 20
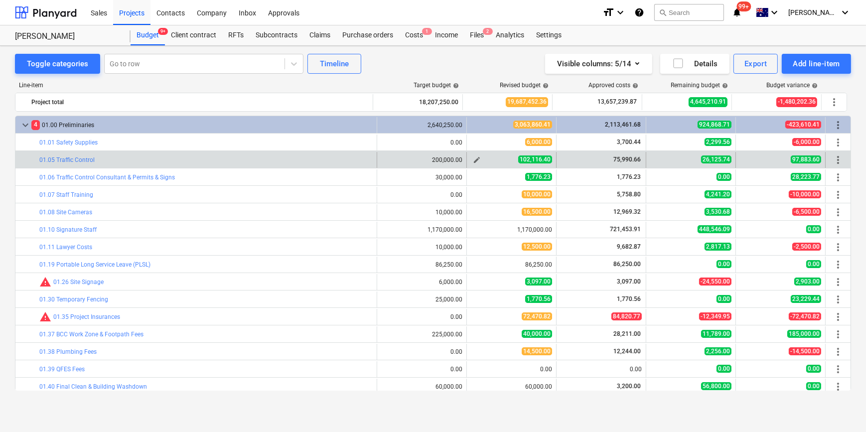
click at [471, 158] on button "edit" at bounding box center [477, 160] width 12 height 12
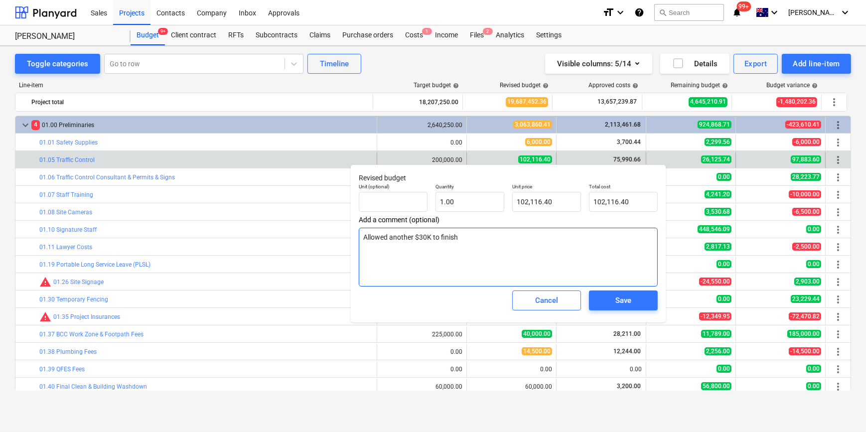
click at [423, 238] on textarea "Allowed another $30K to finish" at bounding box center [508, 257] width 299 height 59
click at [607, 300] on span "Save" at bounding box center [623, 300] width 45 height 13
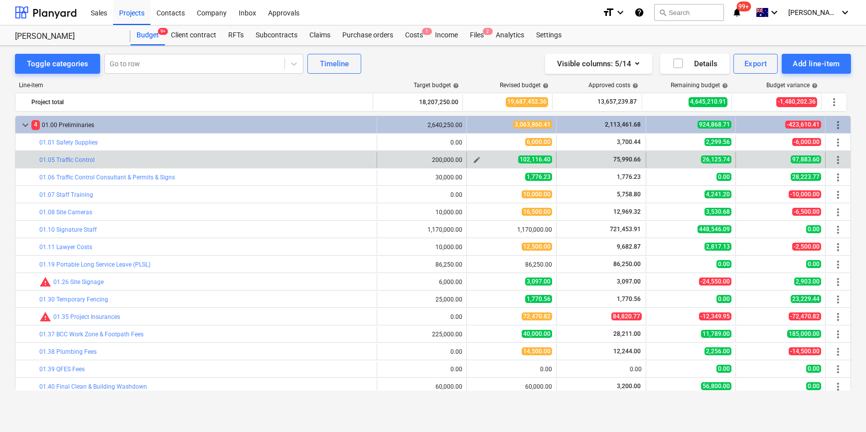
click at [474, 158] on span "edit" at bounding box center [477, 160] width 8 height 8
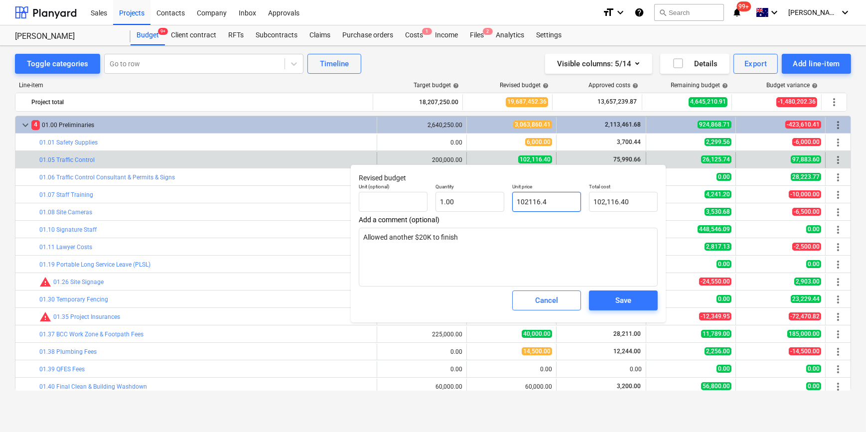
drag, startPoint x: 565, startPoint y: 207, endPoint x: 508, endPoint y: 207, distance: 57.8
click at [508, 207] on div "Unit price 102116.4" at bounding box center [546, 197] width 77 height 36
click at [612, 299] on span "Save" at bounding box center [623, 300] width 45 height 13
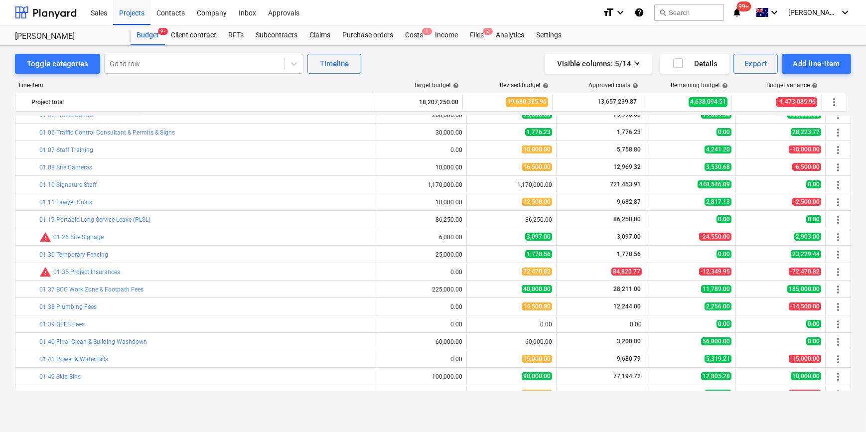
scroll to position [90, 0]
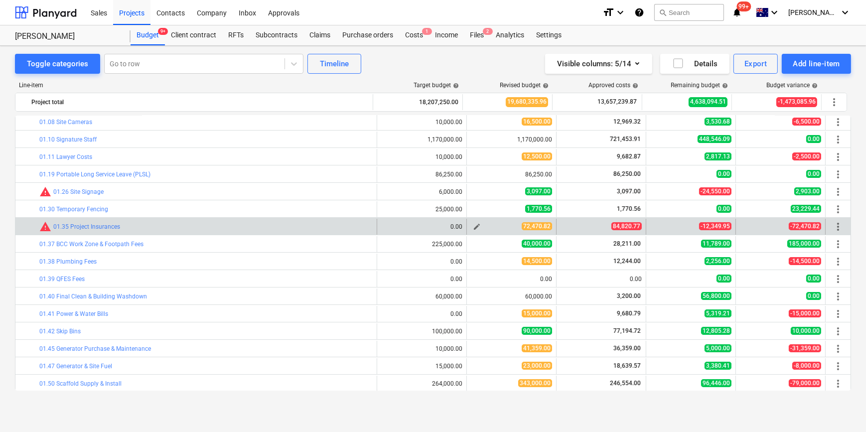
click at [473, 226] on span "edit" at bounding box center [477, 227] width 8 height 8
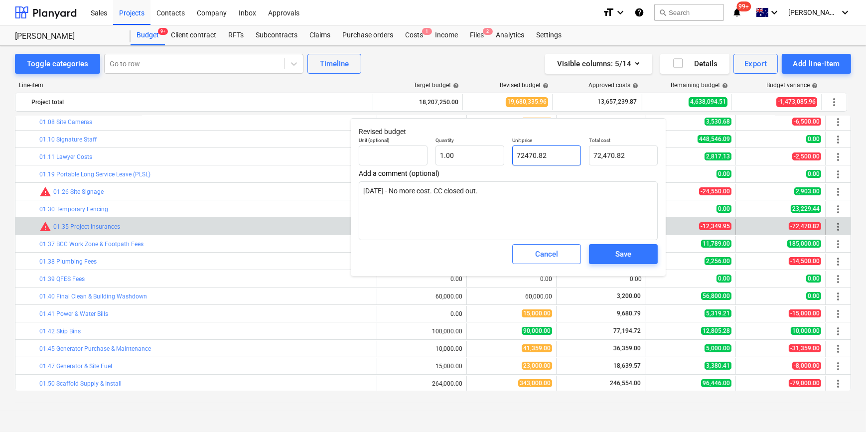
drag, startPoint x: 558, startPoint y: 160, endPoint x: 509, endPoint y: 159, distance: 48.8
click at [509, 159] on div "Unit price 72470.82" at bounding box center [546, 151] width 77 height 36
click at [538, 263] on button "Cancel" at bounding box center [546, 254] width 69 height 20
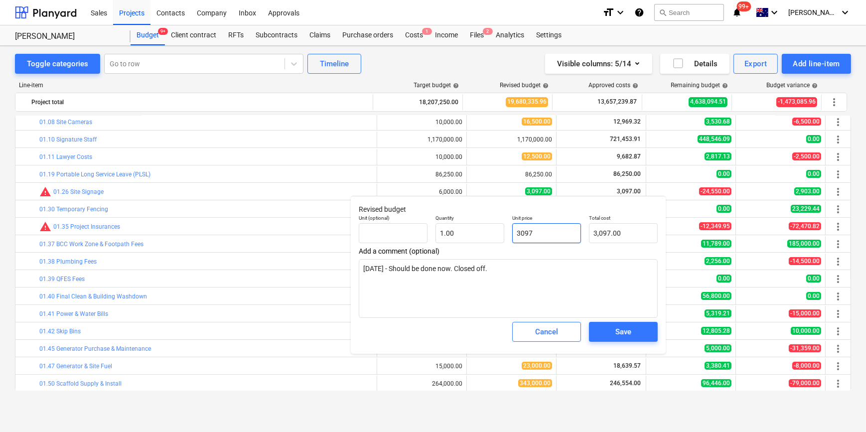
click at [560, 234] on input "3097" at bounding box center [546, 233] width 69 height 20
click at [536, 231] on input "3097" at bounding box center [546, 233] width 69 height 20
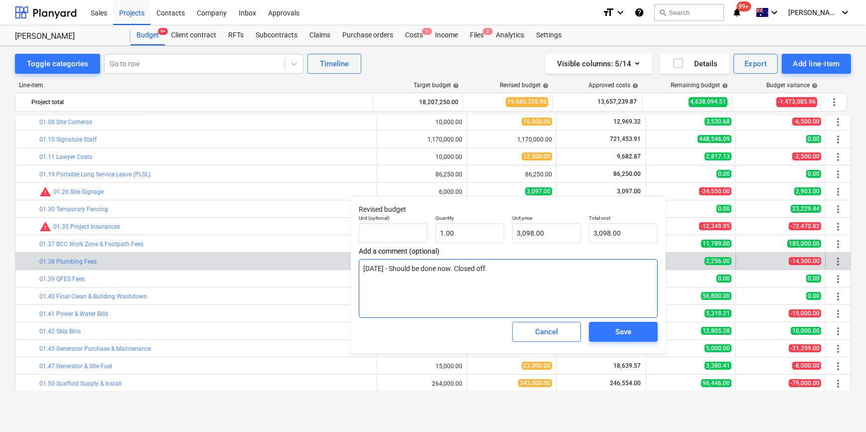
drag, startPoint x: 542, startPoint y: 274, endPoint x: 328, endPoint y: 265, distance: 213.9
click at [328, 265] on body "Sales Projects Contacts Company Inbox Approvals format_size keyboard_arrow_down…" at bounding box center [433, 216] width 866 height 432
click at [328, 265] on div "bar_chart 01.38 Plumbing Fees" at bounding box center [205, 262] width 333 height 16
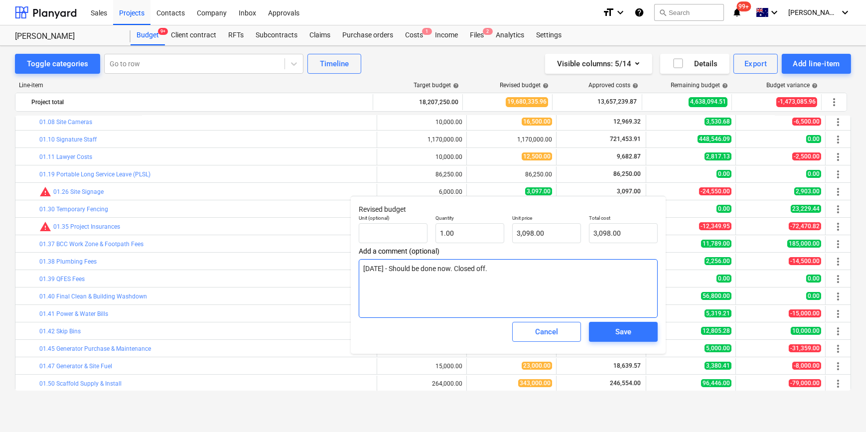
click at [480, 271] on textarea "[DATE] - Should be done now. Closed off." at bounding box center [508, 288] width 299 height 59
click at [481, 271] on textarea "[DATE] - Should be done now. Closed off." at bounding box center [508, 288] width 299 height 59
paste textarea
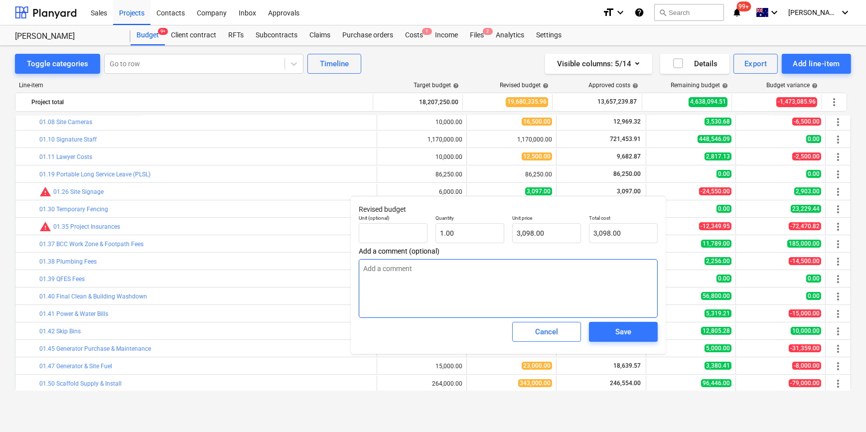
paste textarea "2"
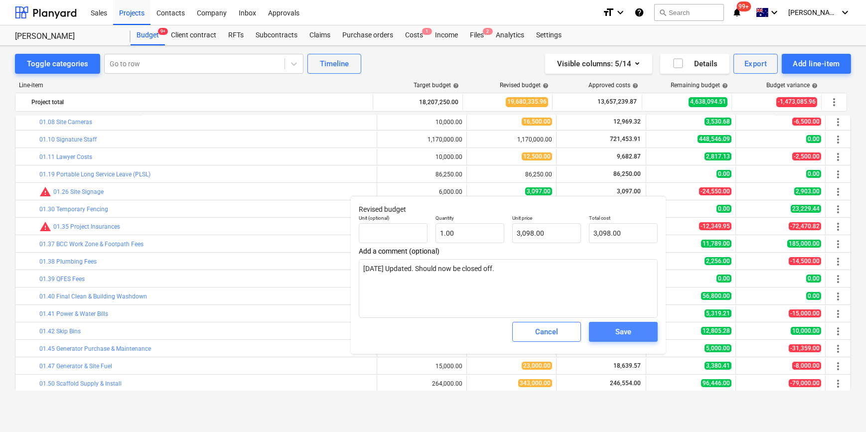
click at [613, 330] on span "Save" at bounding box center [623, 331] width 45 height 13
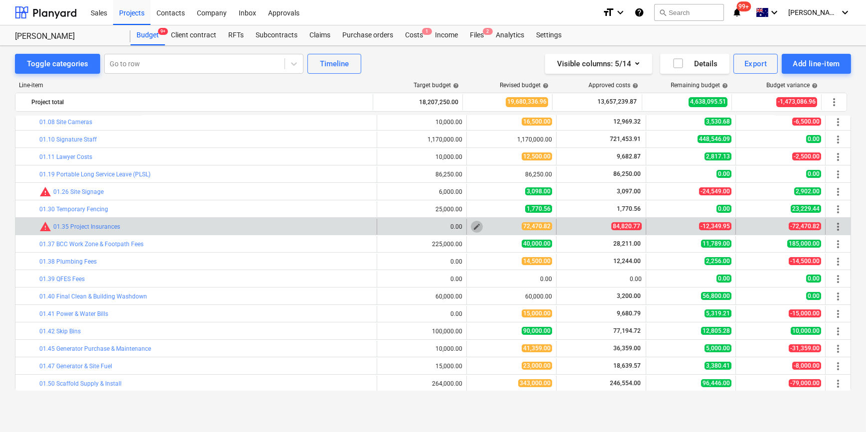
click at [473, 226] on span "edit" at bounding box center [477, 227] width 8 height 8
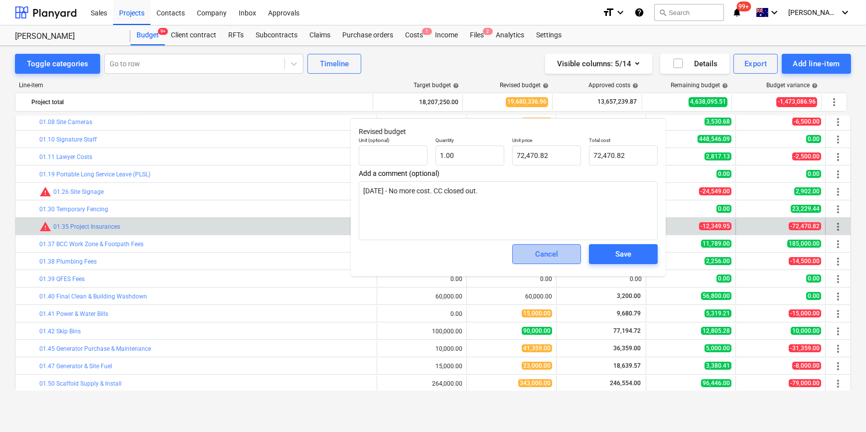
click at [541, 245] on button "Cancel" at bounding box center [546, 254] width 69 height 20
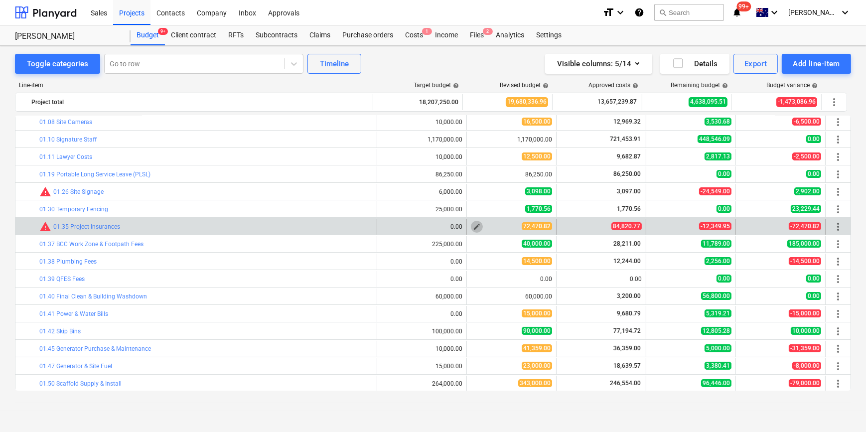
click at [473, 224] on span "edit" at bounding box center [477, 227] width 8 height 8
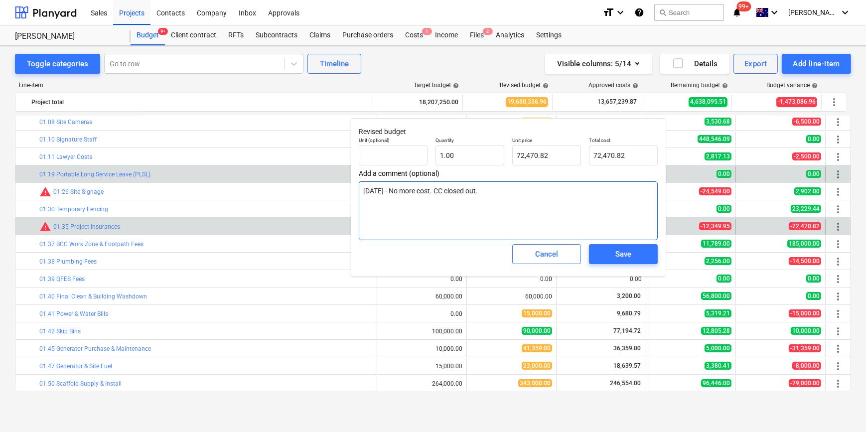
drag, startPoint x: 503, startPoint y: 190, endPoint x: 292, endPoint y: 180, distance: 211.0
click at [292, 180] on body "Sales Projects Contacts Company Inbox Approvals format_size keyboard_arrow_down…" at bounding box center [433, 216] width 866 height 432
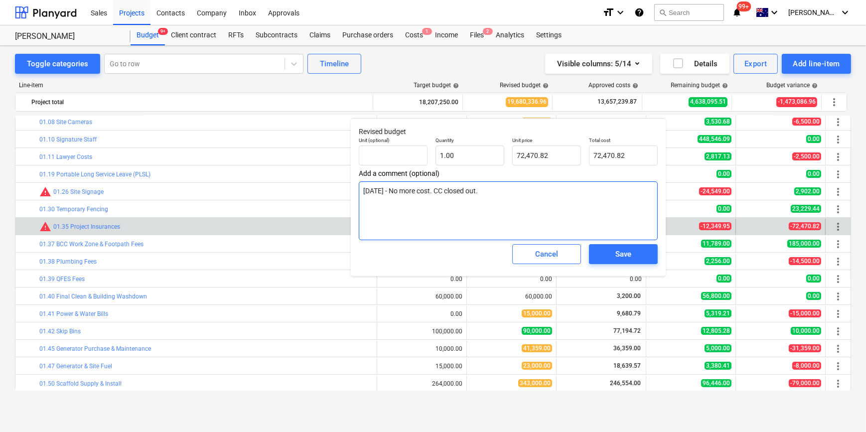
click at [467, 194] on textarea "[DATE] - No more cost. CC closed out." at bounding box center [508, 210] width 299 height 59
click at [466, 195] on textarea "[DATE] - No more cost. CC closed out." at bounding box center [508, 210] width 299 height 59
paste textarea "$"
drag, startPoint x: 572, startPoint y: 208, endPoint x: 510, endPoint y: 193, distance: 64.6
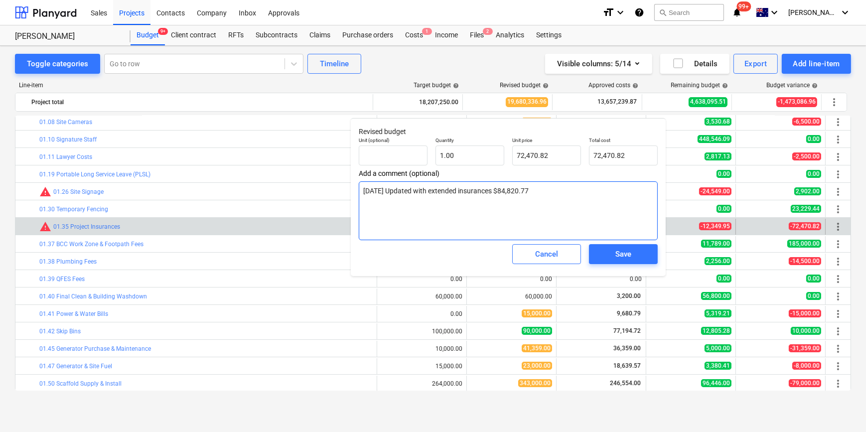
click at [510, 193] on textarea "[DATE] Updated with extended insurances $84,820.77" at bounding box center [508, 210] width 299 height 59
drag, startPoint x: 559, startPoint y: 159, endPoint x: 514, endPoint y: 160, distance: 45.8
click at [514, 160] on input "72470.82" at bounding box center [546, 155] width 69 height 20
click at [603, 252] on span "Save" at bounding box center [623, 254] width 45 height 13
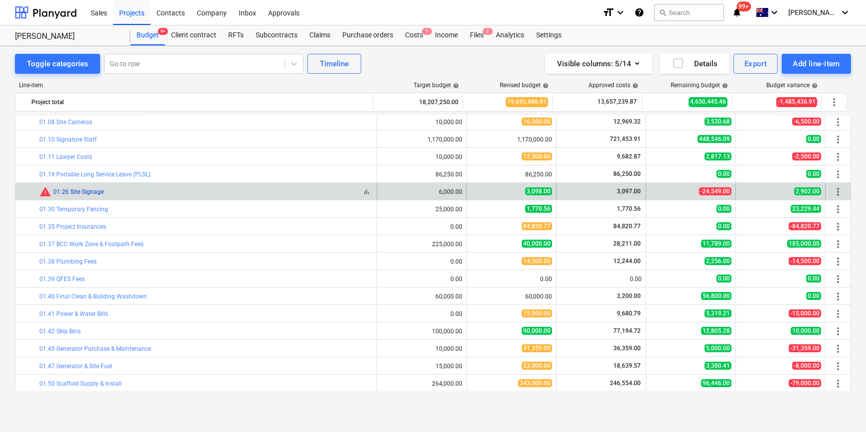
click at [75, 193] on link "01.26 Site Signage" at bounding box center [78, 191] width 50 height 7
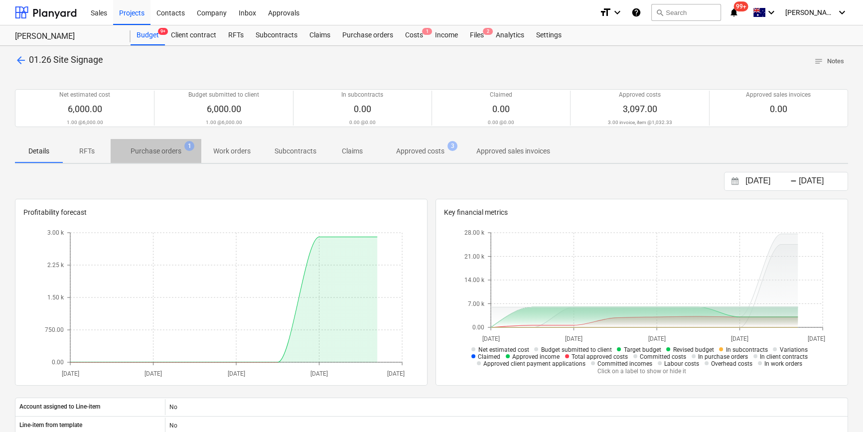
click at [151, 154] on p "Purchase orders" at bounding box center [156, 151] width 51 height 10
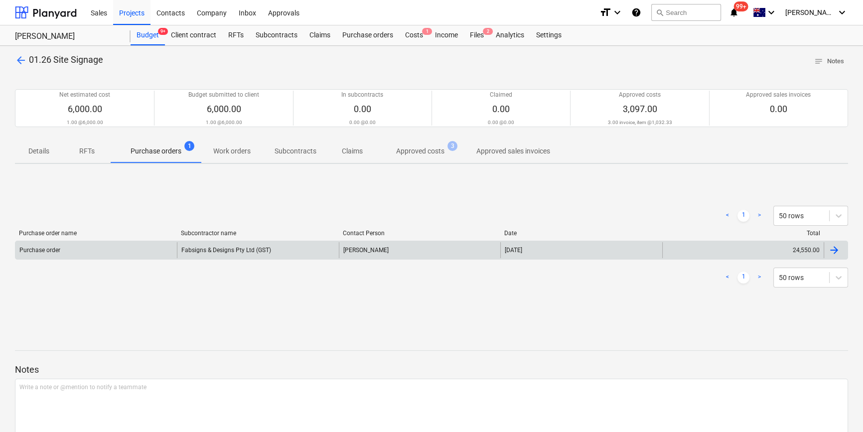
click at [72, 246] on div "Purchase order" at bounding box center [95, 250] width 161 height 16
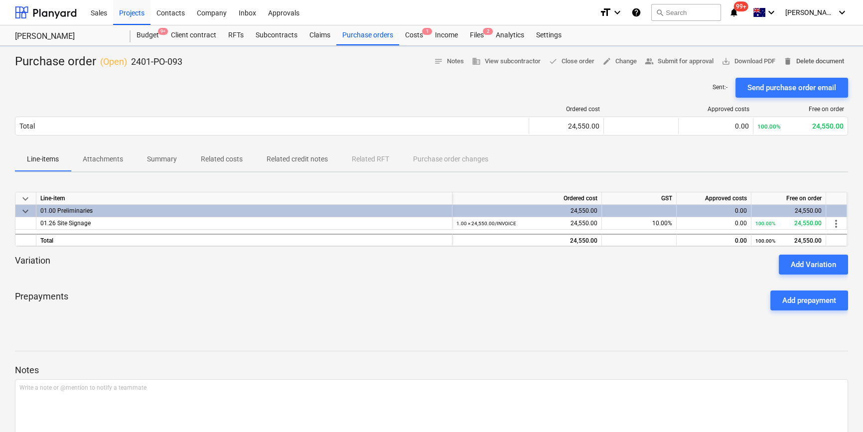
click at [812, 58] on span "delete Delete document" at bounding box center [813, 61] width 61 height 11
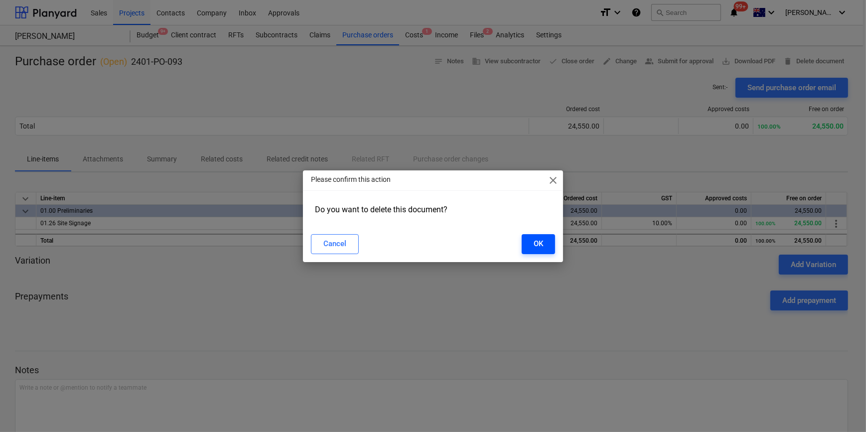
click at [531, 246] on button "OK" at bounding box center [538, 244] width 33 height 20
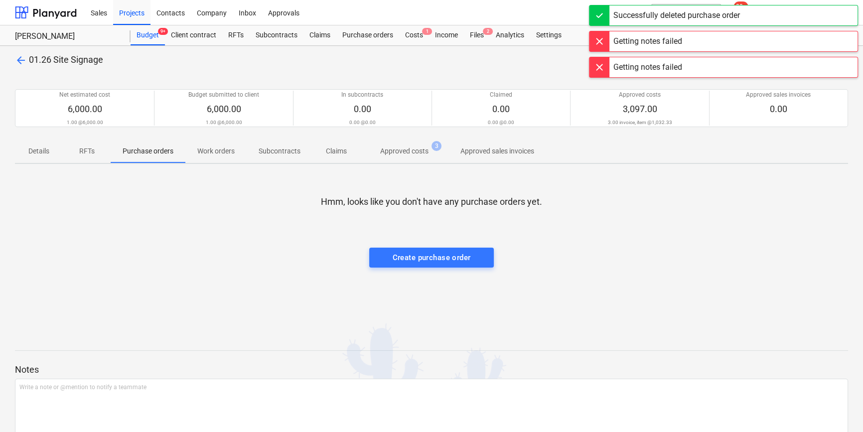
click at [14, 59] on div "arrow_back 01.26 Site Signage notes Notes Net estimated cost 6,000.00 1.00 @ 6,…" at bounding box center [431, 261] width 863 height 431
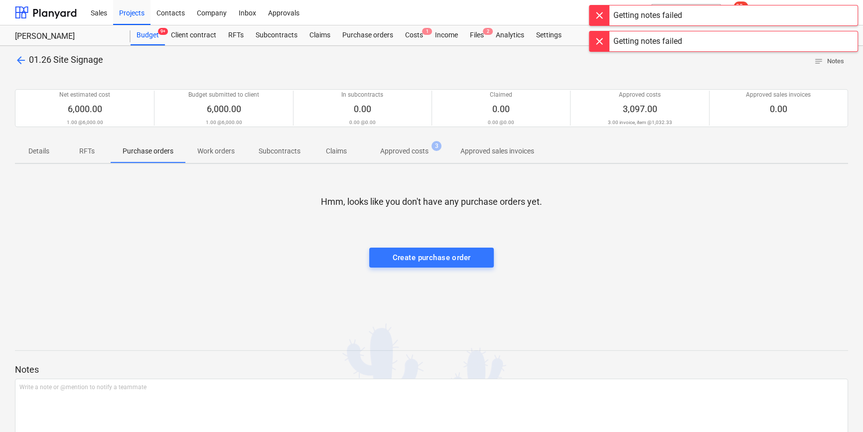
click at [22, 55] on span "arrow_back" at bounding box center [21, 60] width 12 height 12
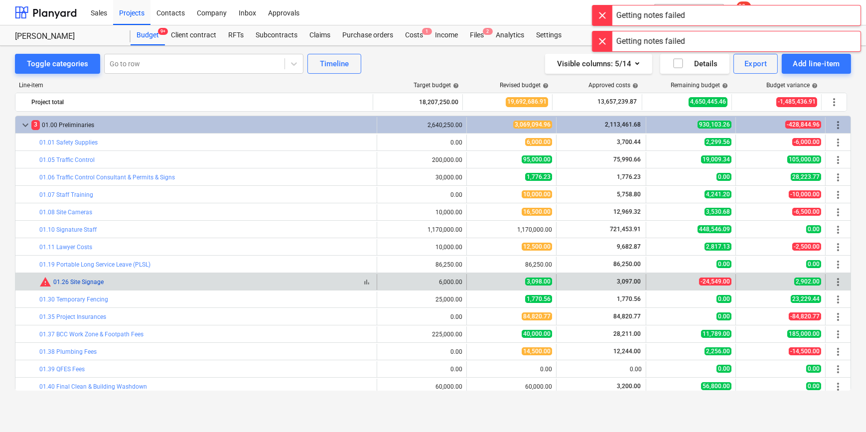
scroll to position [90, 0]
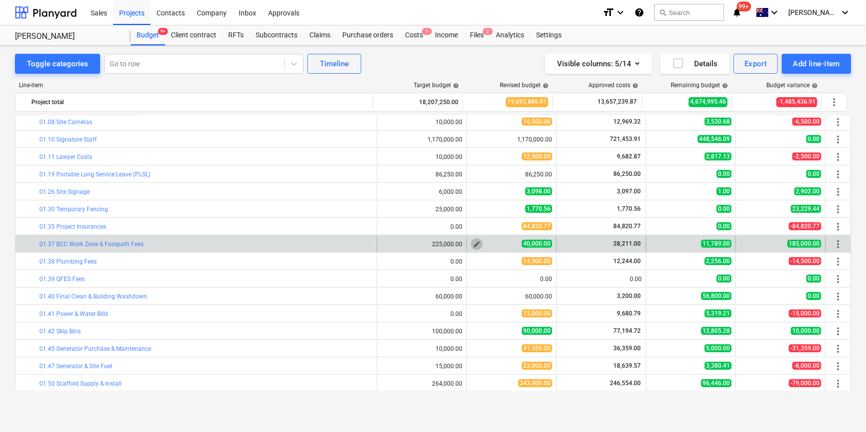
click at [473, 244] on span "edit" at bounding box center [477, 244] width 8 height 8
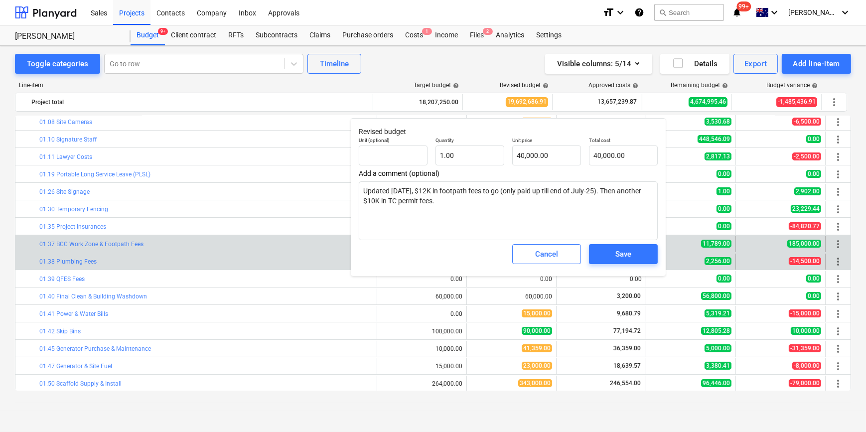
click at [551, 258] on div "Cancel" at bounding box center [546, 254] width 23 height 13
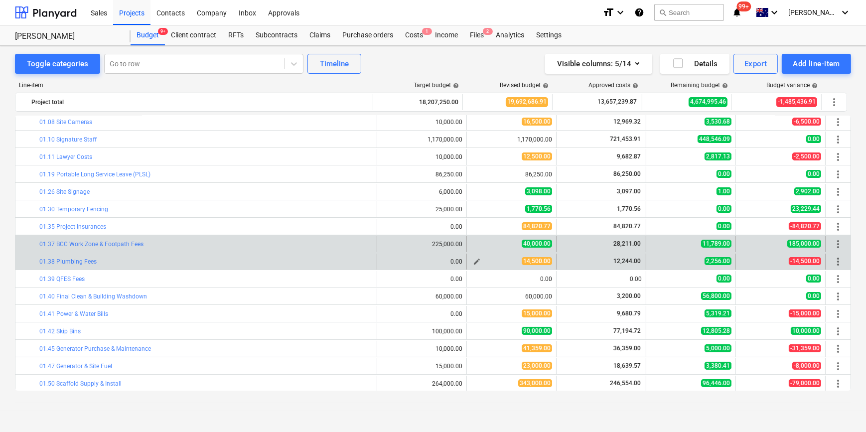
click at [471, 261] on button "edit" at bounding box center [477, 262] width 12 height 12
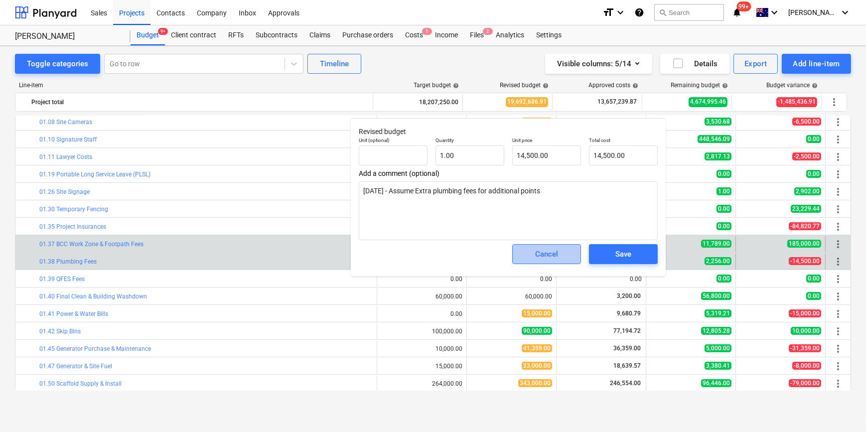
click at [533, 254] on span "Cancel" at bounding box center [547, 254] width 44 height 13
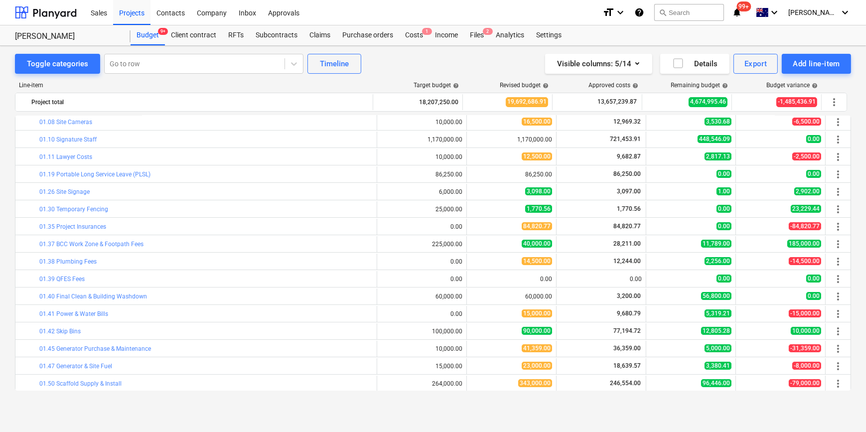
scroll to position [135, 0]
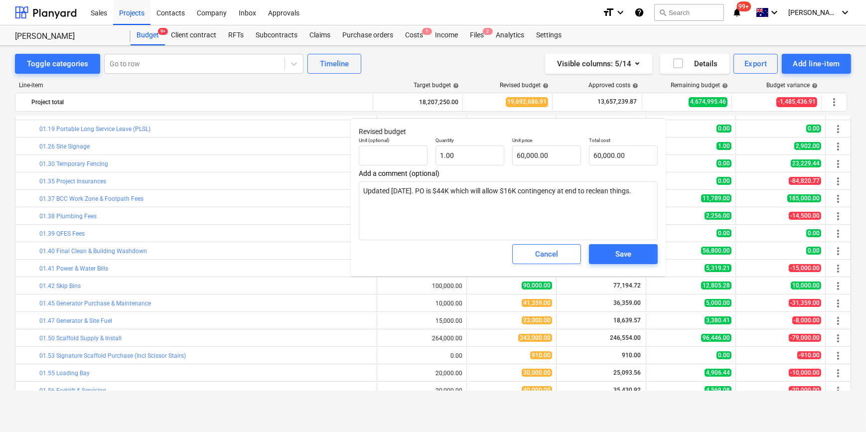
click at [540, 263] on body "Sales Projects Contacts Company Inbox Approvals format_size keyboard_arrow_down…" at bounding box center [433, 216] width 866 height 432
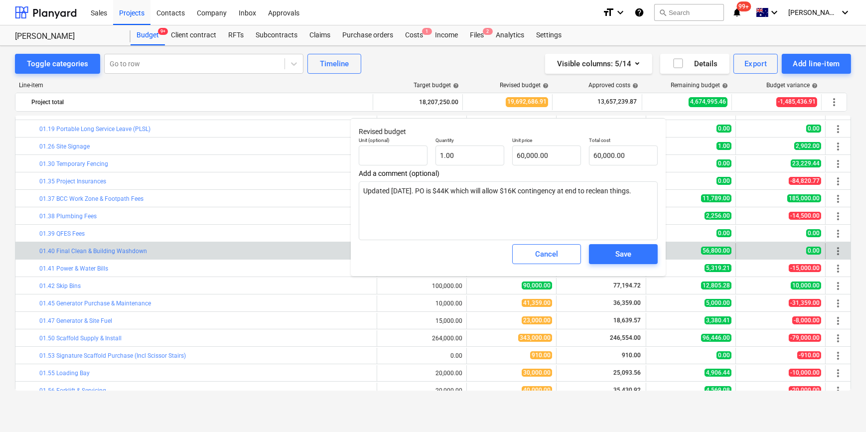
click at [533, 255] on span "Cancel" at bounding box center [547, 254] width 44 height 13
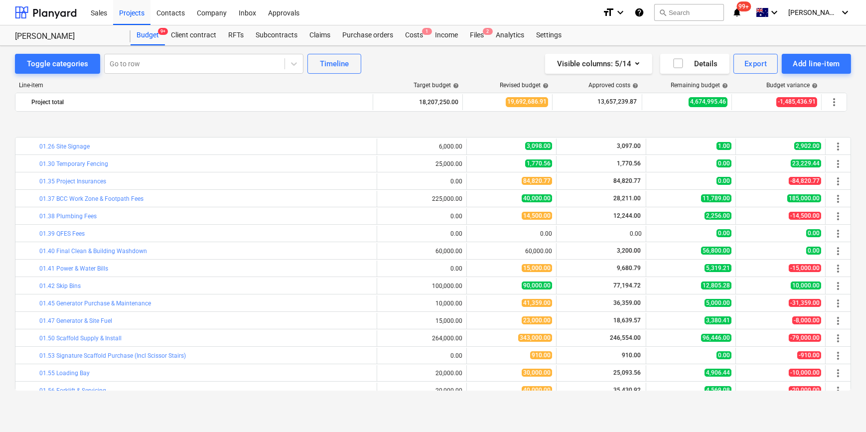
scroll to position [181, 0]
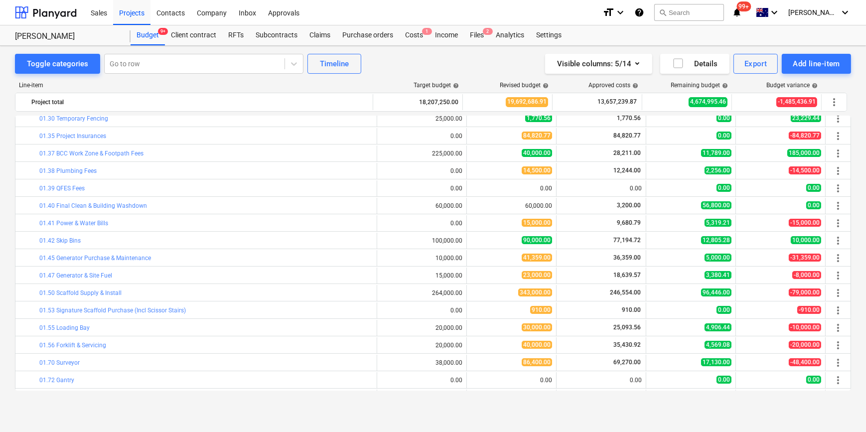
click at [396, 399] on div "Line-item Target budget help Revised budget help Approved costs help Remaining …" at bounding box center [433, 238] width 836 height 329
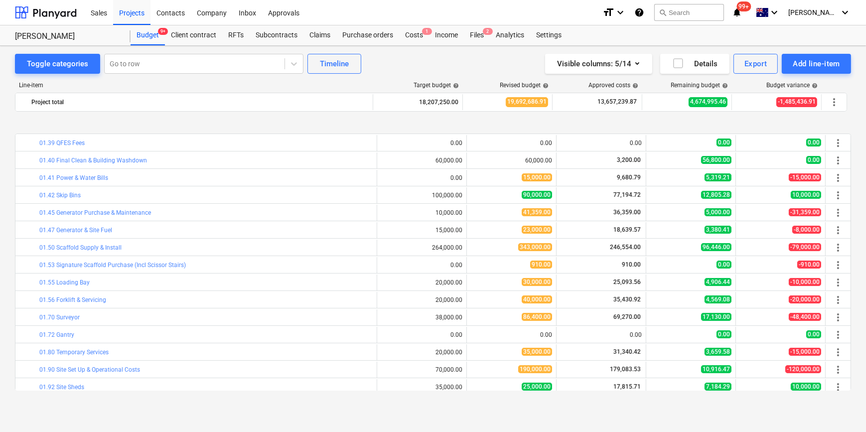
scroll to position [271, 0]
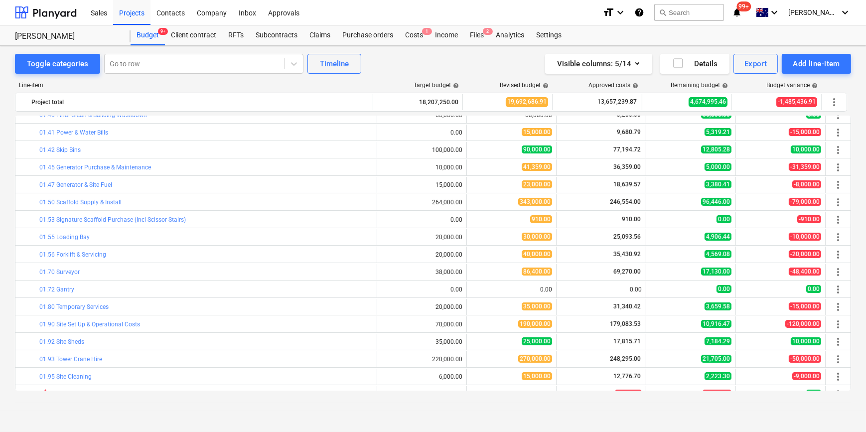
drag, startPoint x: 2, startPoint y: 141, endPoint x: 2, endPoint y: 149, distance: 8.5
